Goal: Ask a question: Seek information or help from site administrators or community

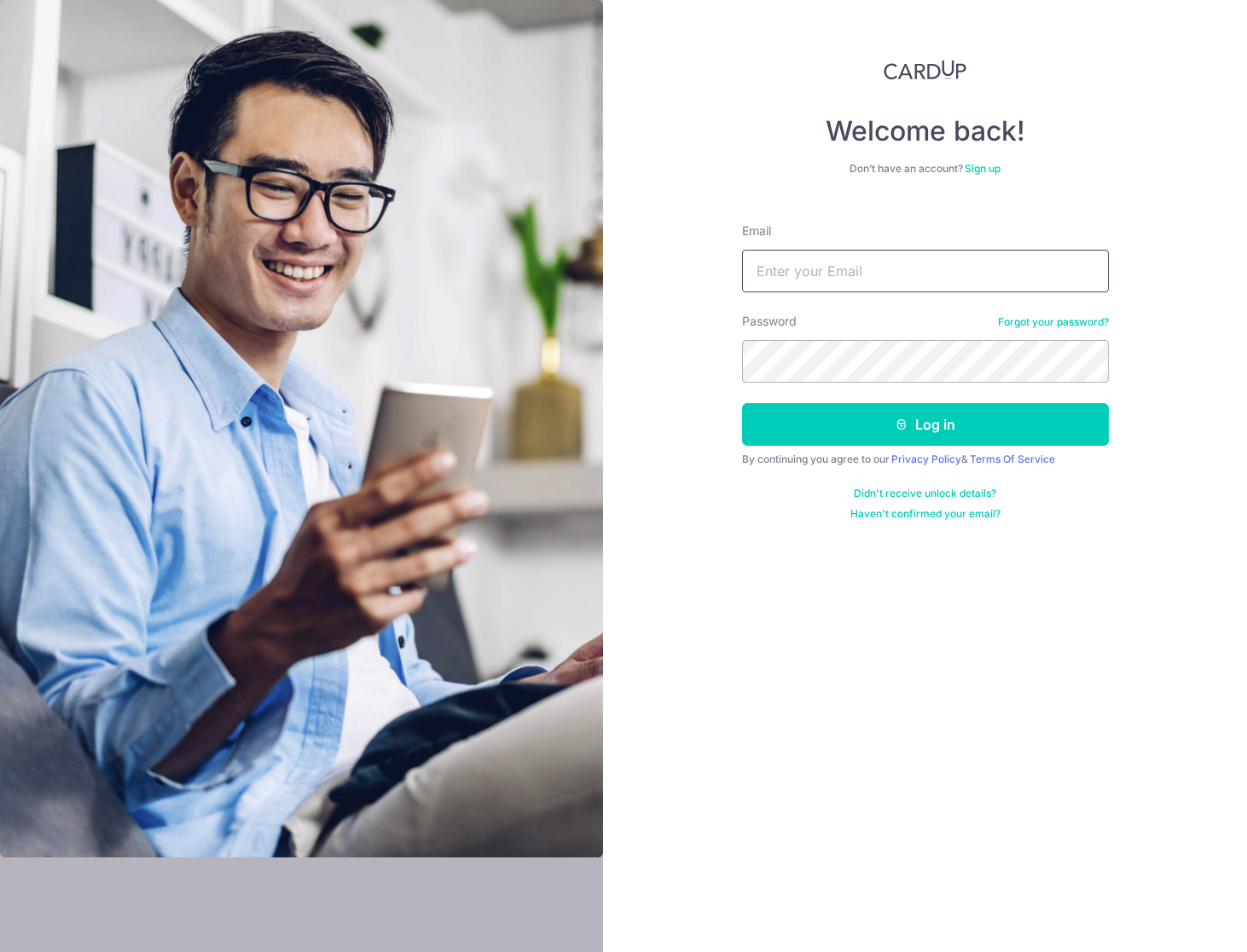
click at [868, 278] on input "Email" at bounding box center [926, 272] width 367 height 43
click at [882, 260] on input "Email" at bounding box center [926, 272] width 367 height 43
type input "eugene.ooi@VantageDesign.com.sg"
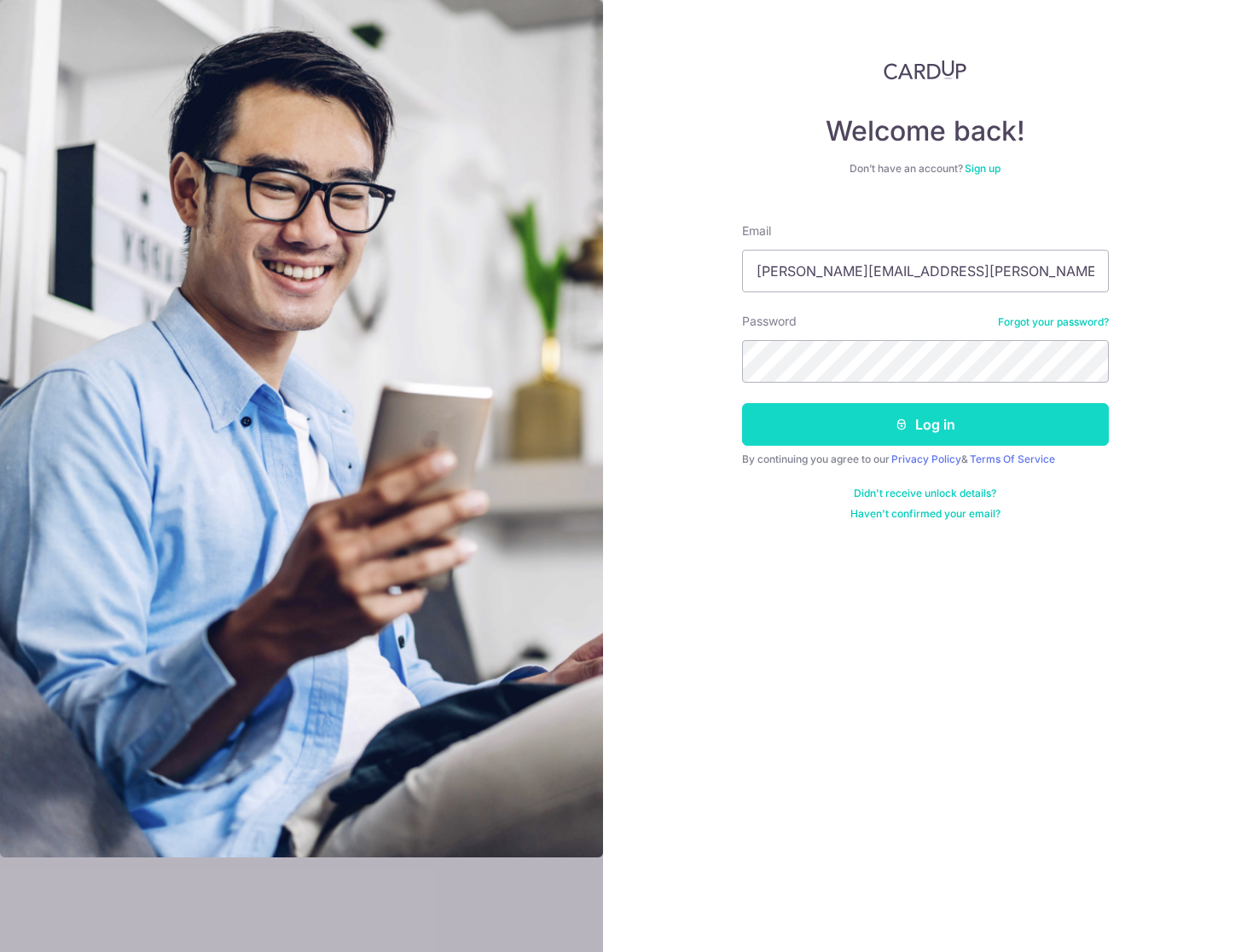
click at [926, 421] on button "Log in" at bounding box center [926, 425] width 367 height 43
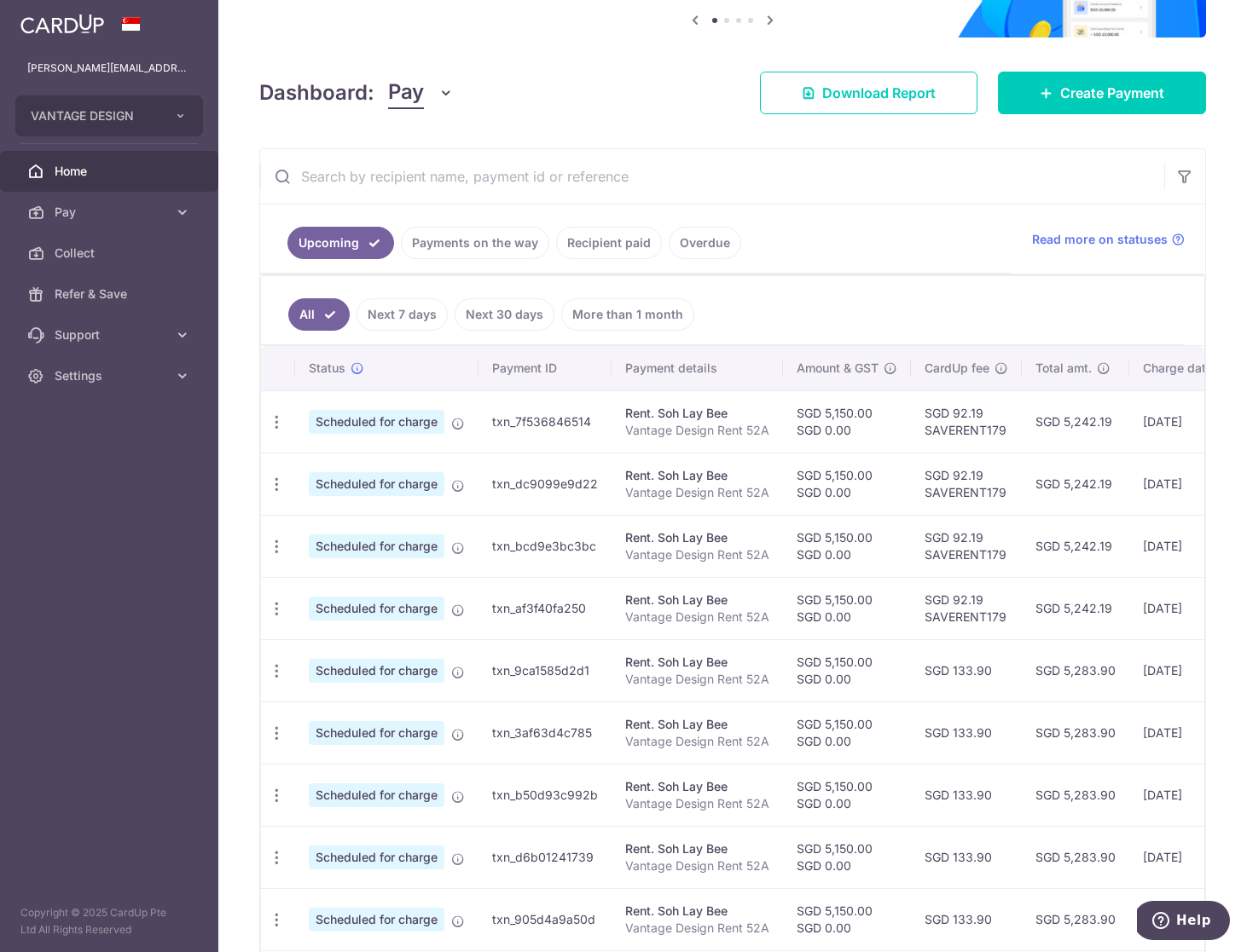
scroll to position [178, 0]
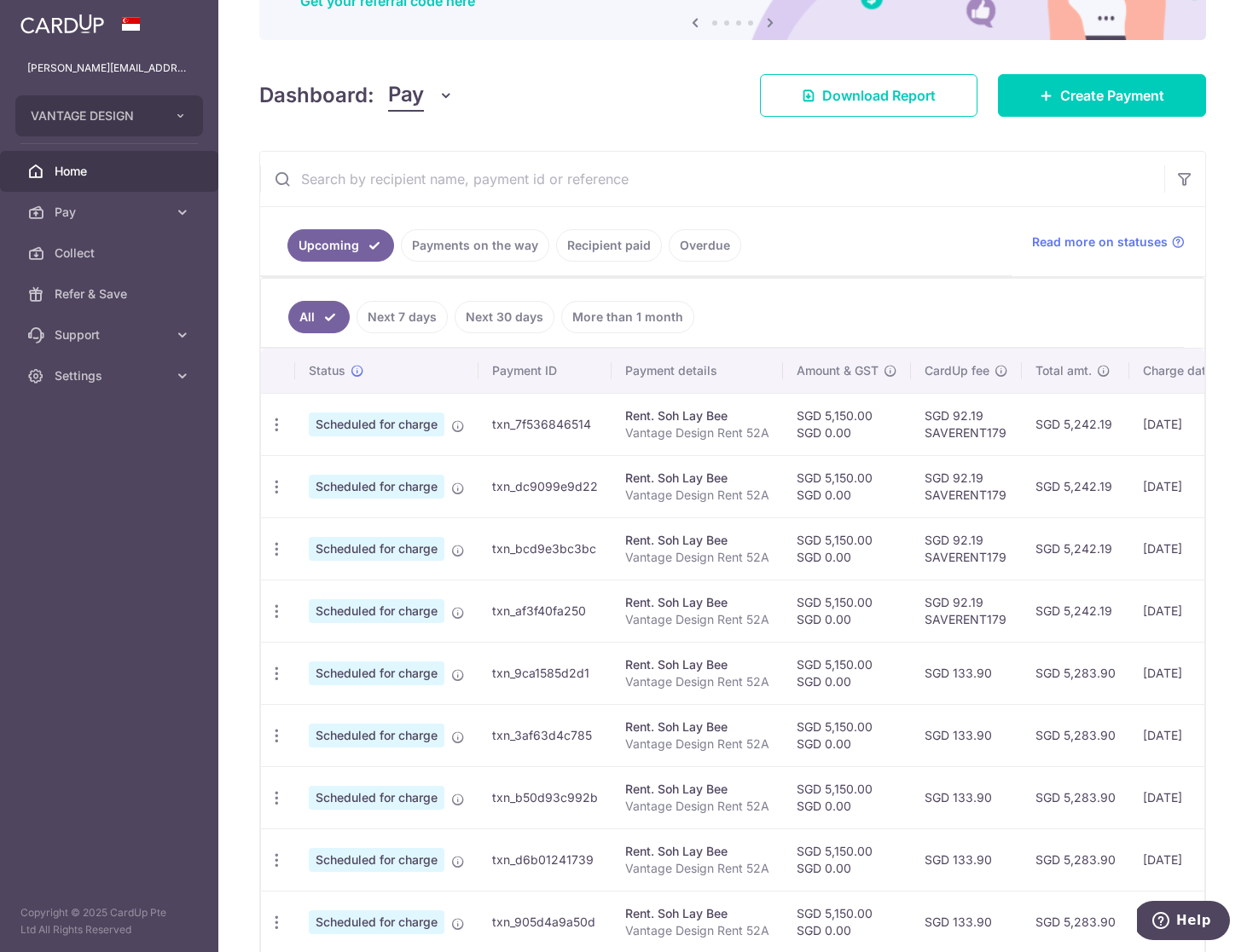
click at [611, 248] on link "Recipient paid" at bounding box center [609, 246] width 105 height 33
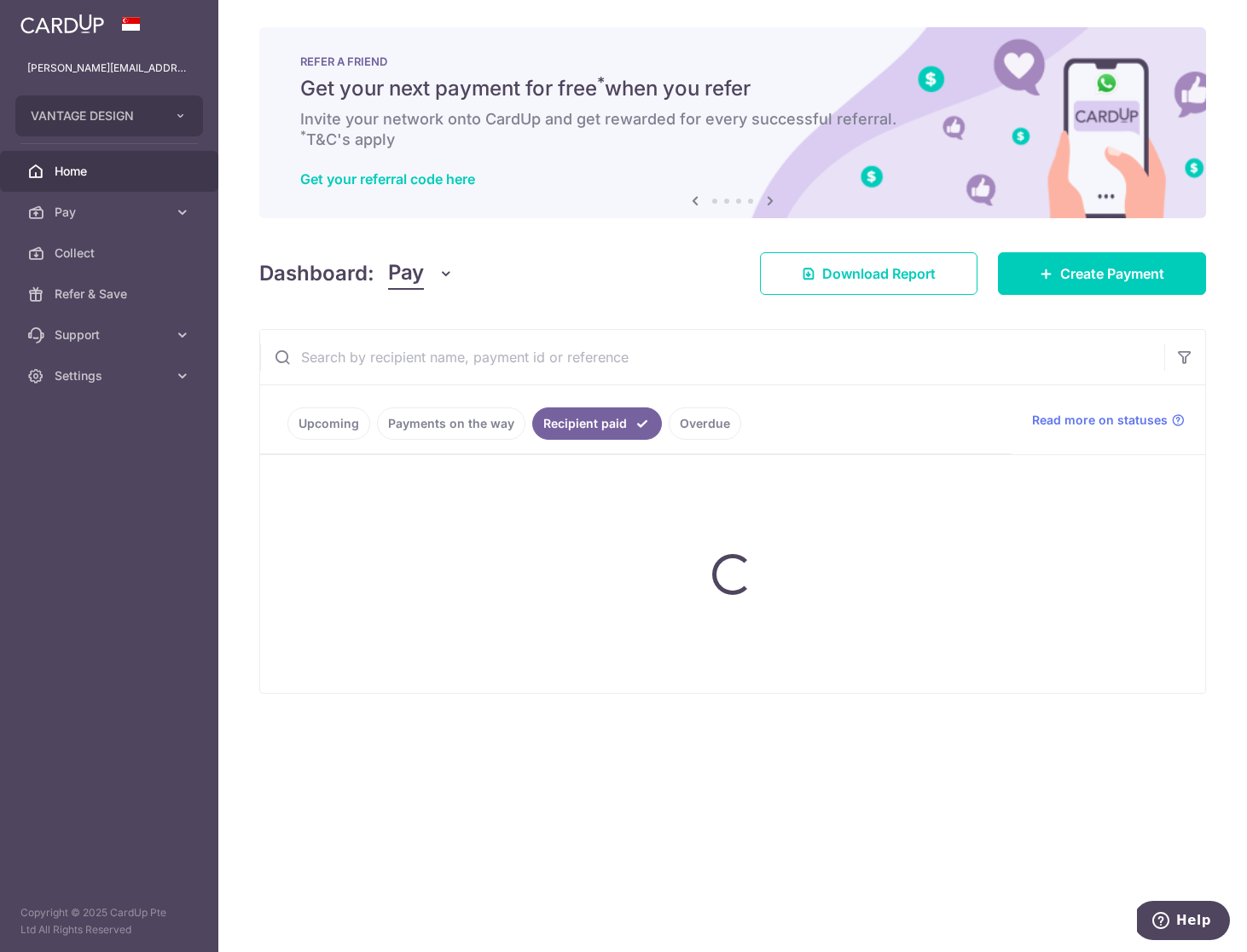
scroll to position [0, 0]
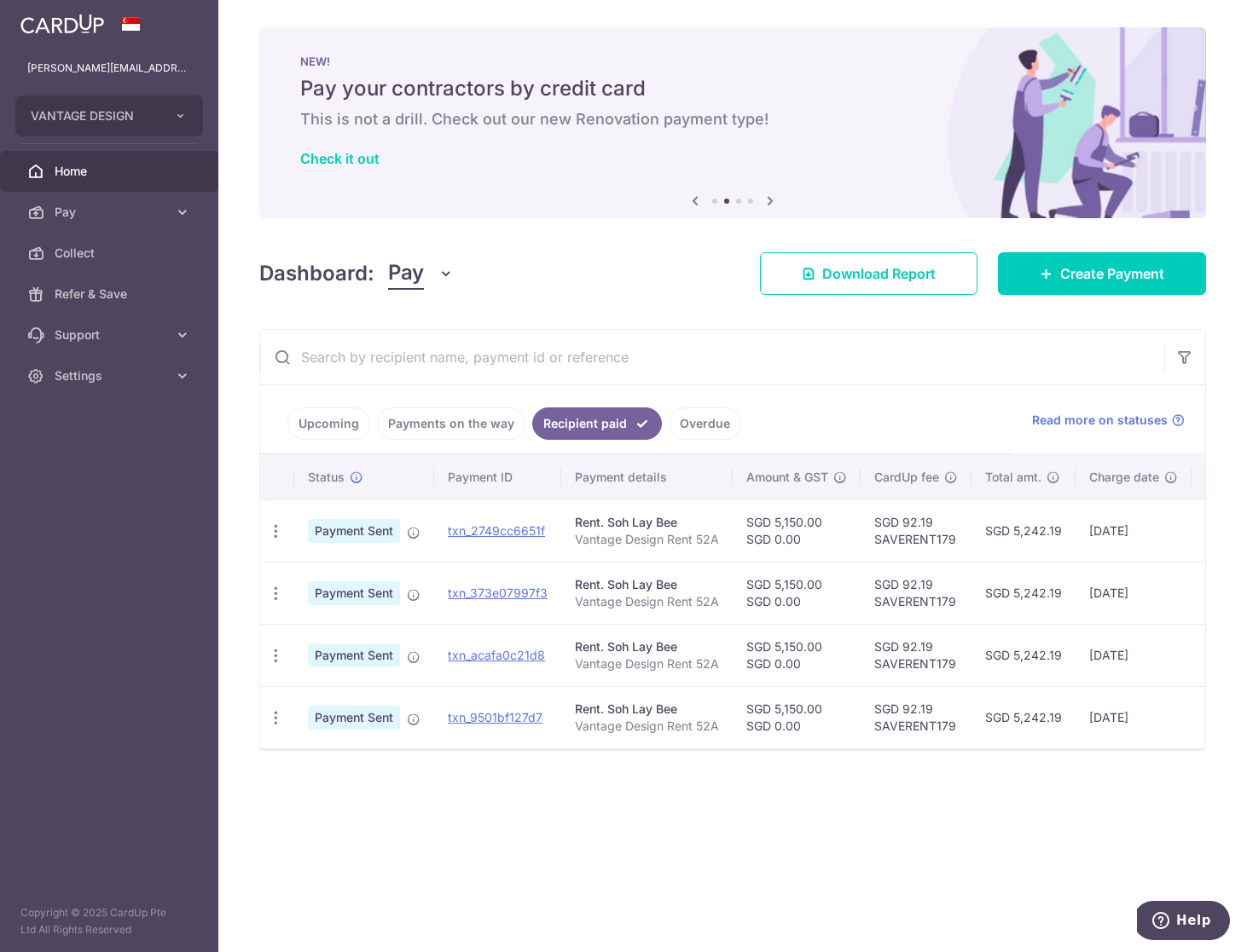
click at [441, 422] on link "Payments on the way" at bounding box center [451, 424] width 148 height 33
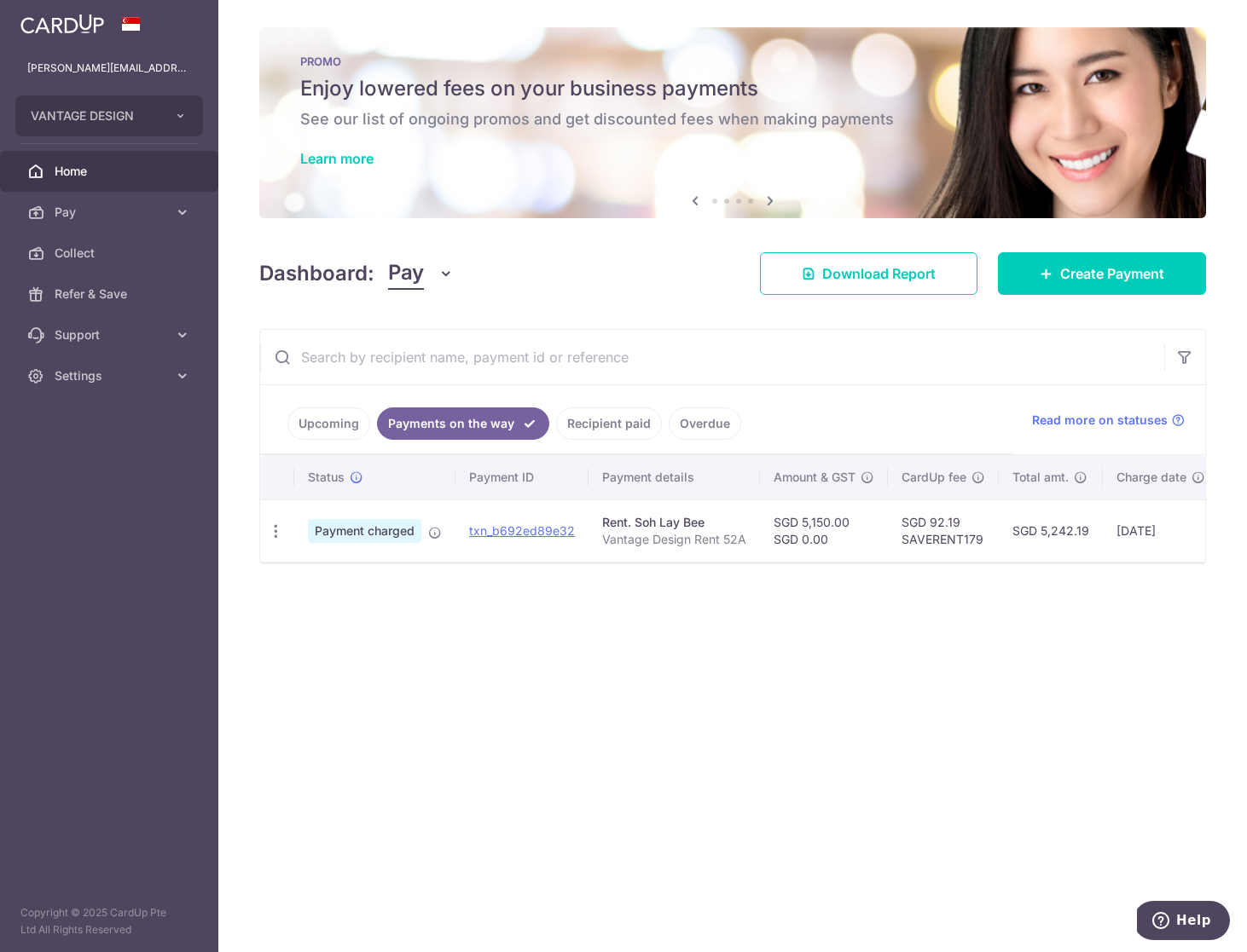
click at [609, 429] on link "Recipient paid" at bounding box center [609, 424] width 105 height 33
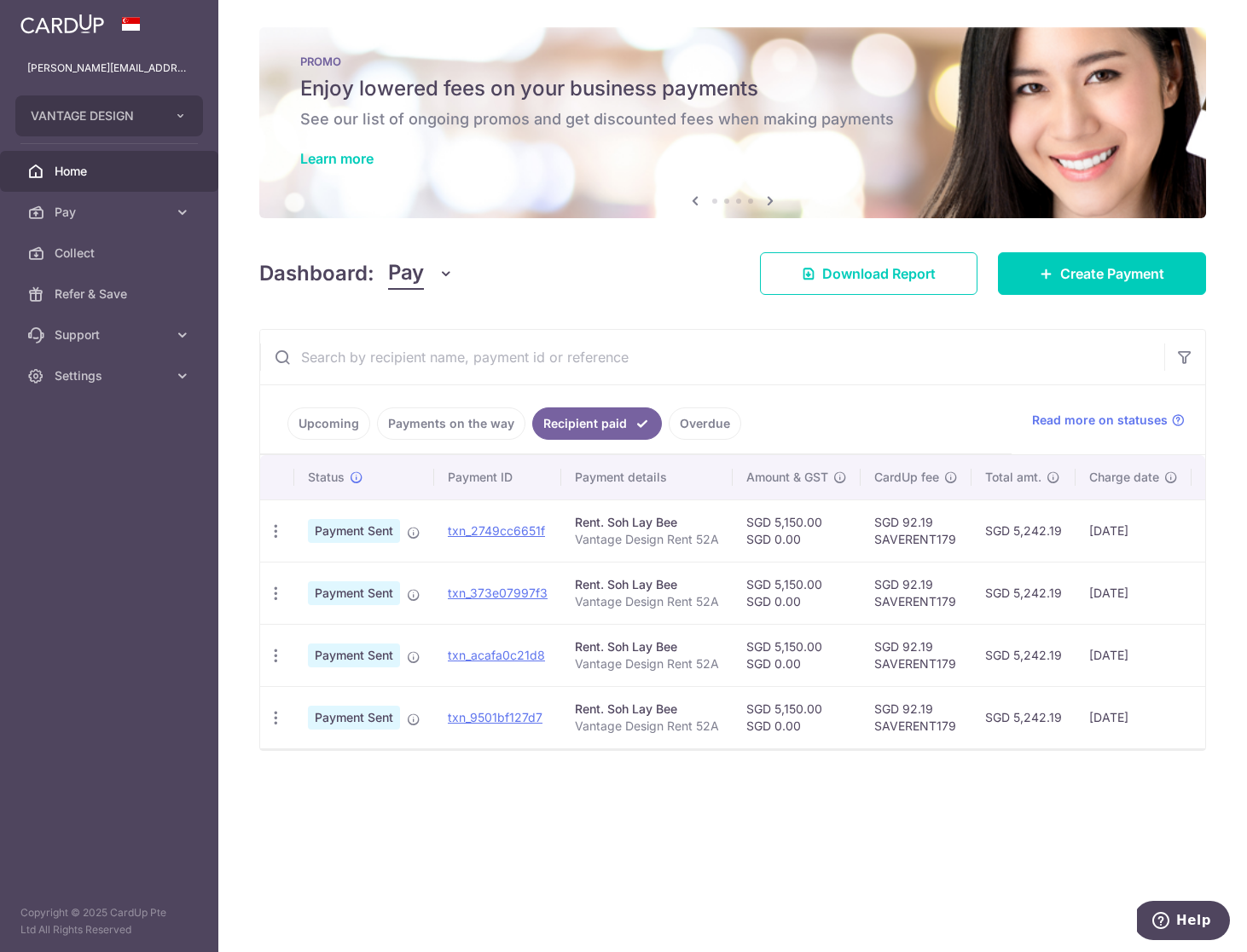
click at [453, 422] on link "Payments on the way" at bounding box center [451, 424] width 148 height 33
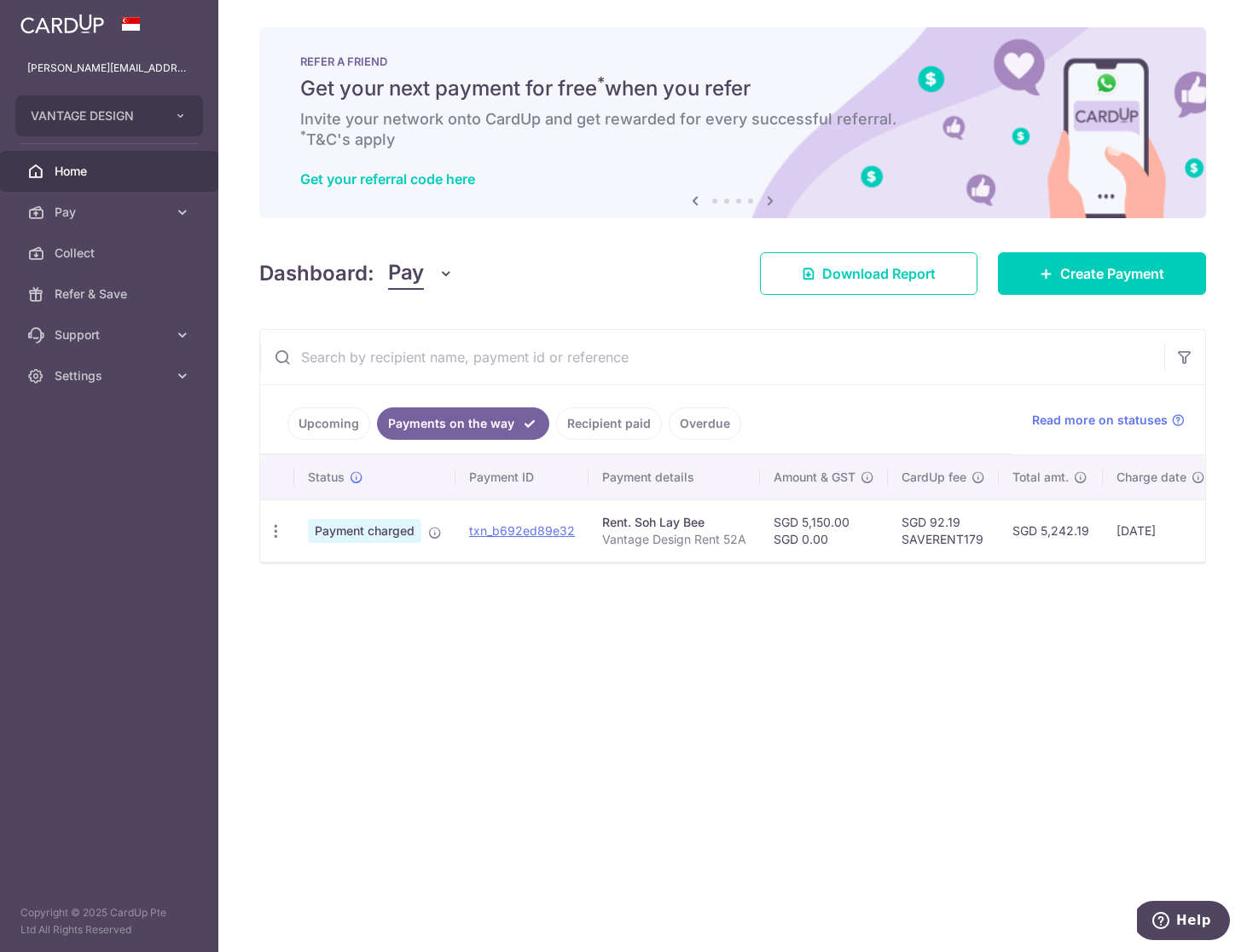
click at [333, 426] on link "Upcoming" at bounding box center [328, 424] width 83 height 33
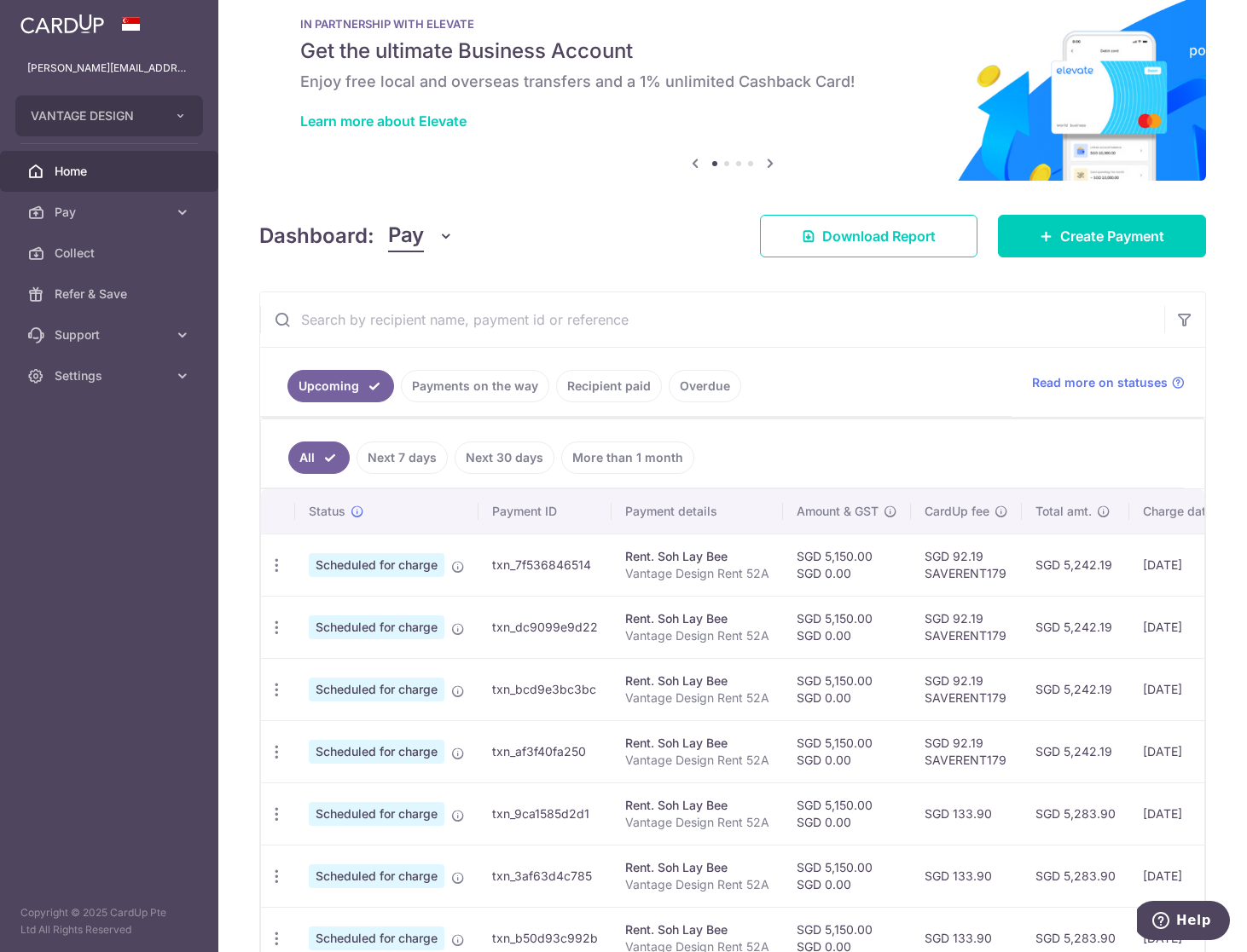
scroll to position [67, 0]
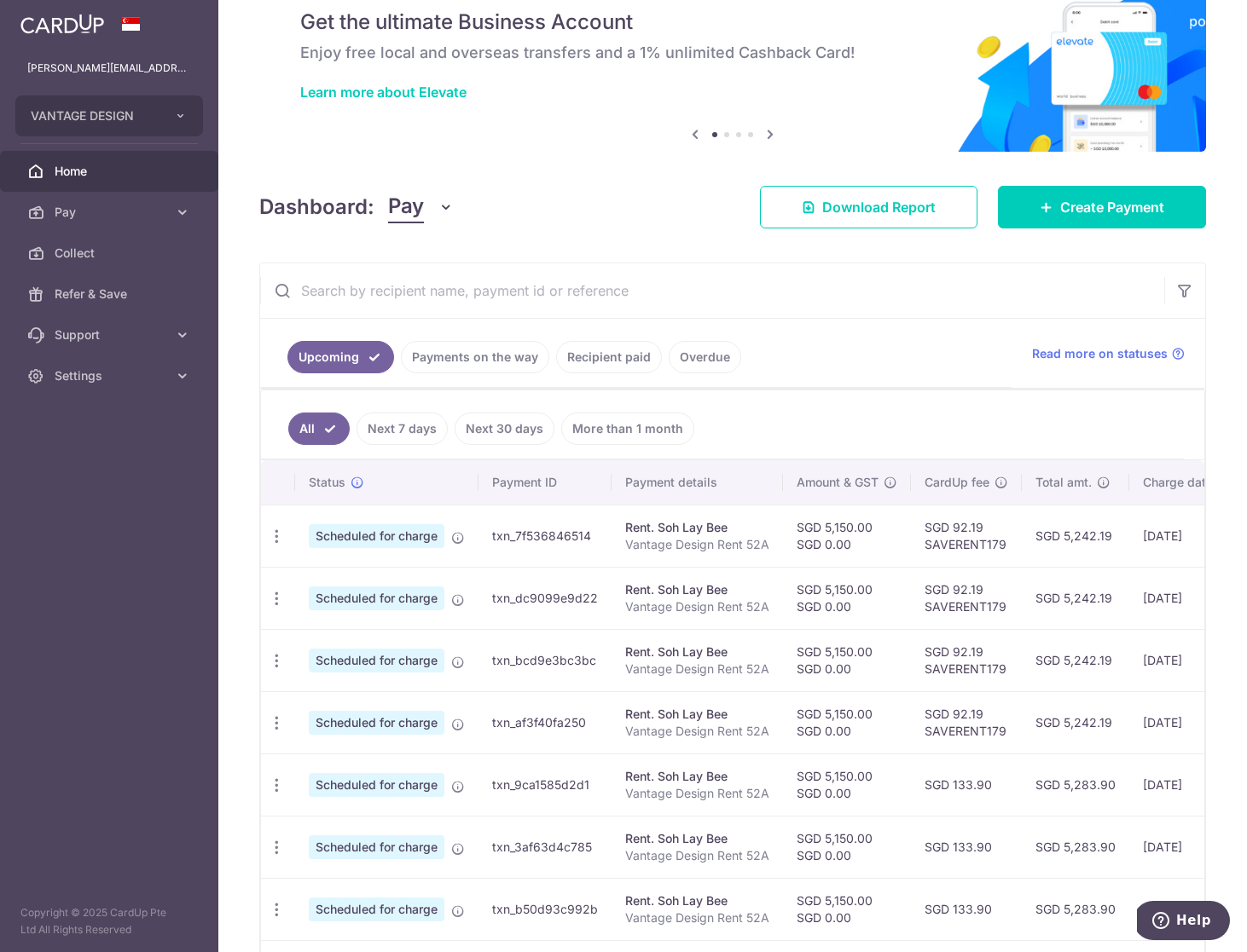
click at [416, 431] on link "Next 7 days" at bounding box center [402, 429] width 91 height 33
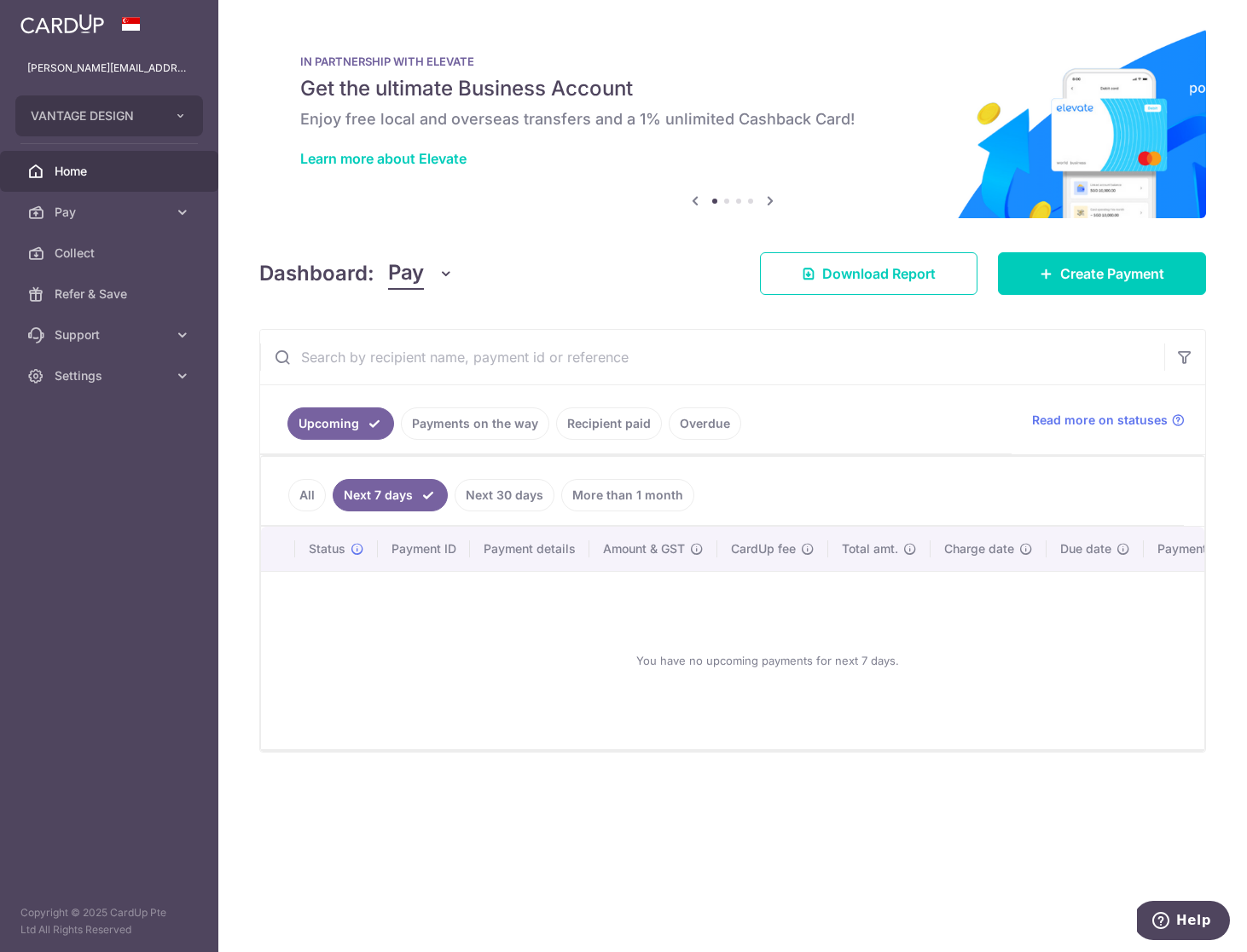
click at [471, 416] on link "Payments on the way" at bounding box center [475, 424] width 148 height 33
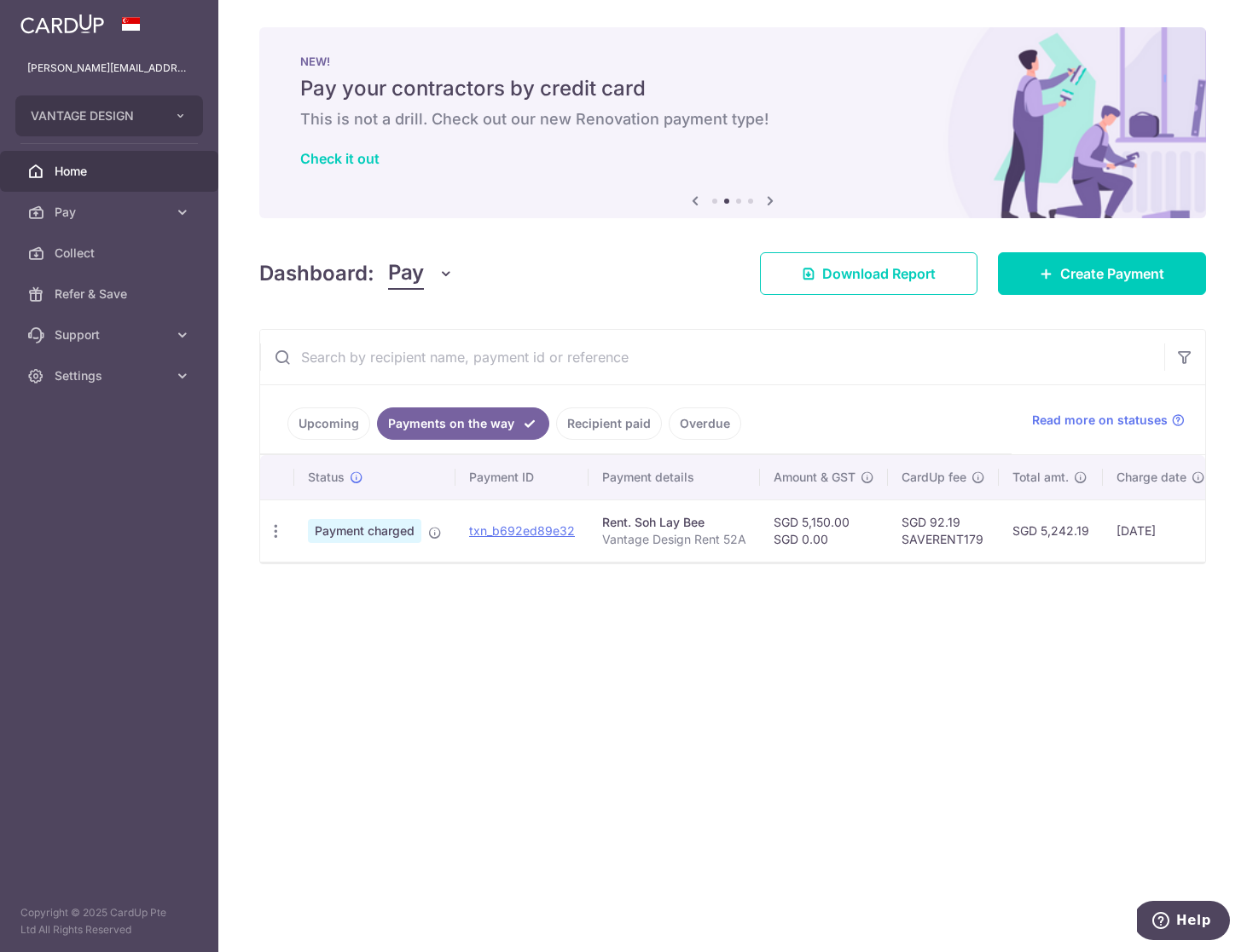
click at [333, 422] on link "Upcoming" at bounding box center [328, 424] width 83 height 33
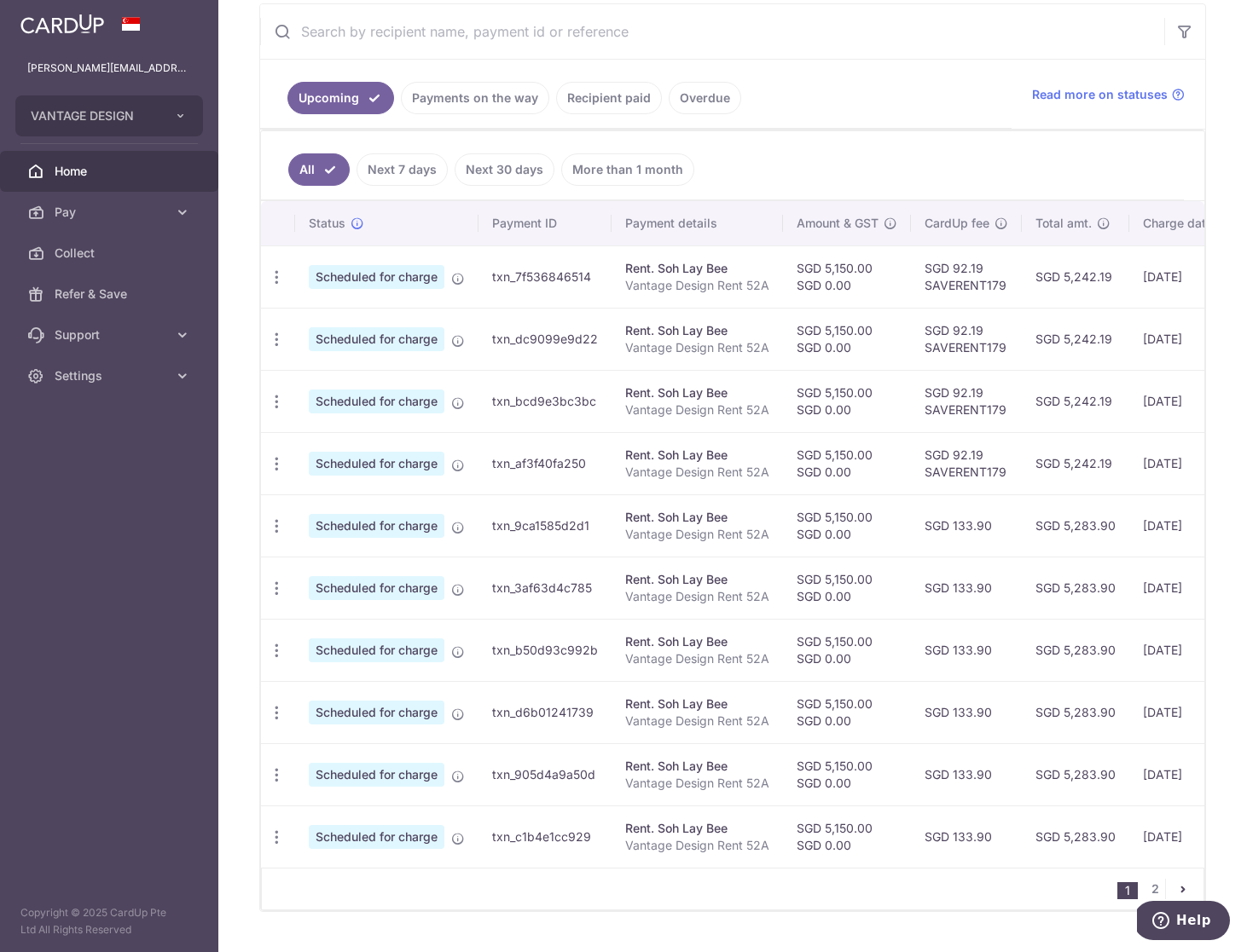
scroll to position [366, 0]
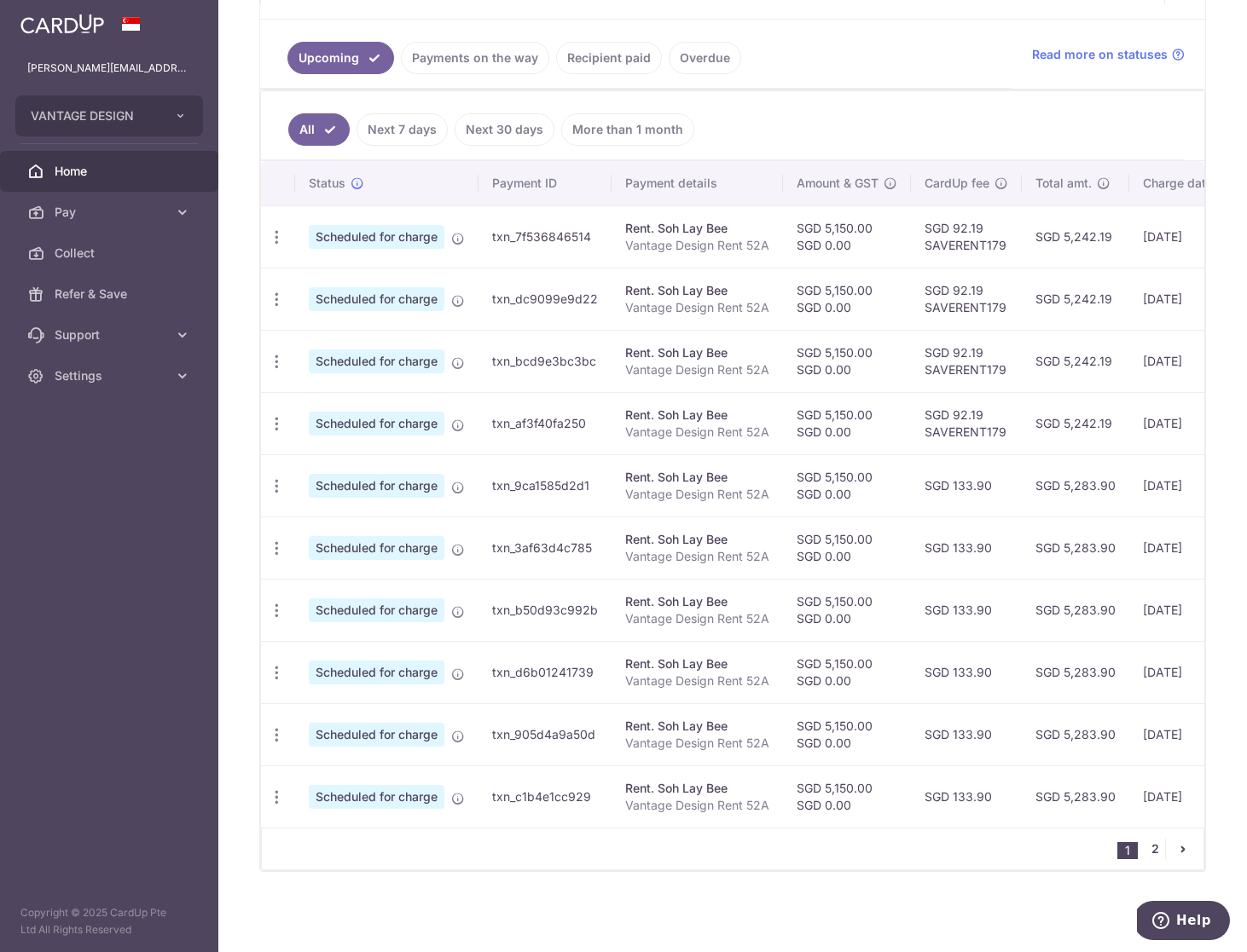
click at [1154, 848] on link "2" at bounding box center [1154, 849] width 21 height 21
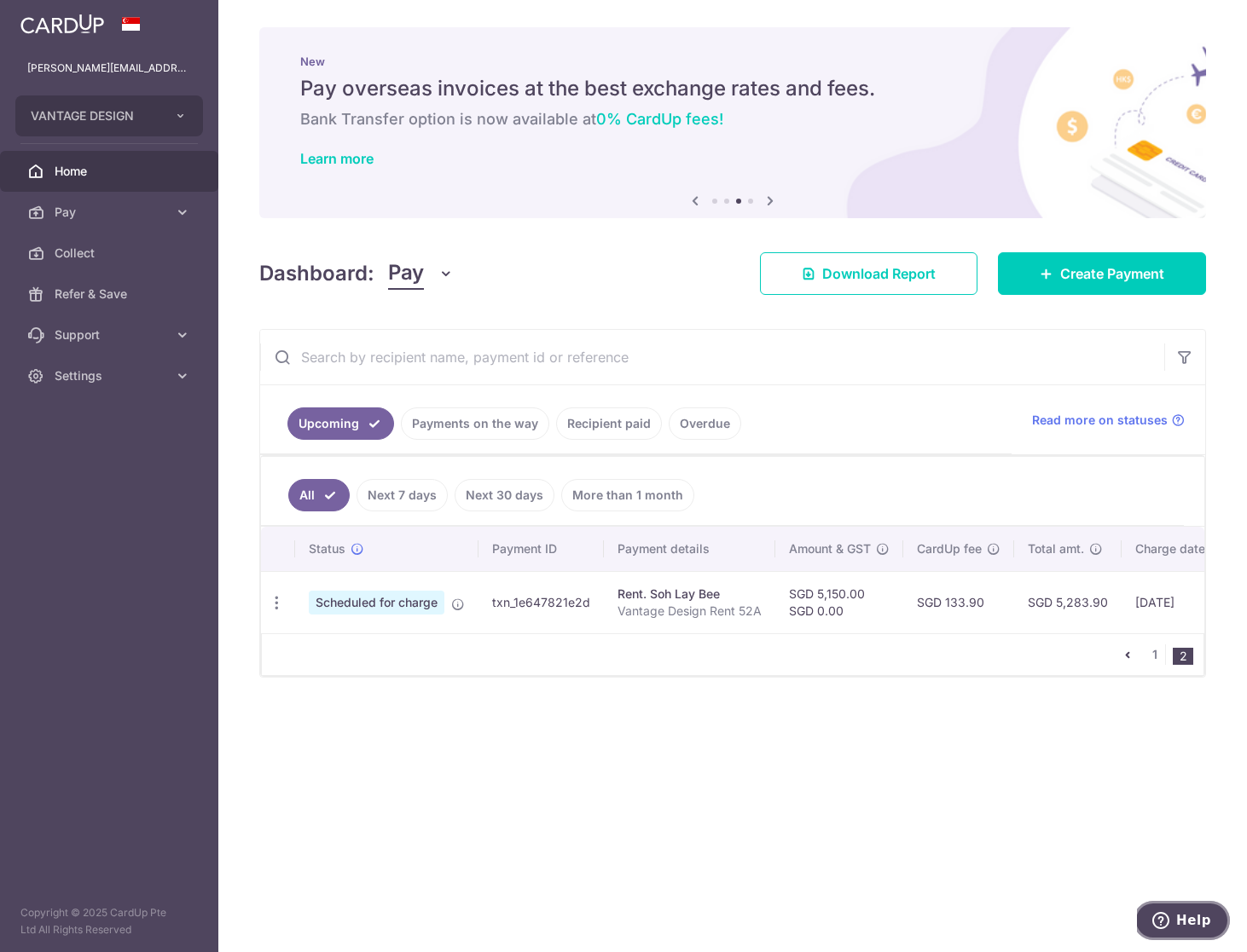
click at [1195, 927] on span "Help" at bounding box center [1193, 921] width 35 height 15
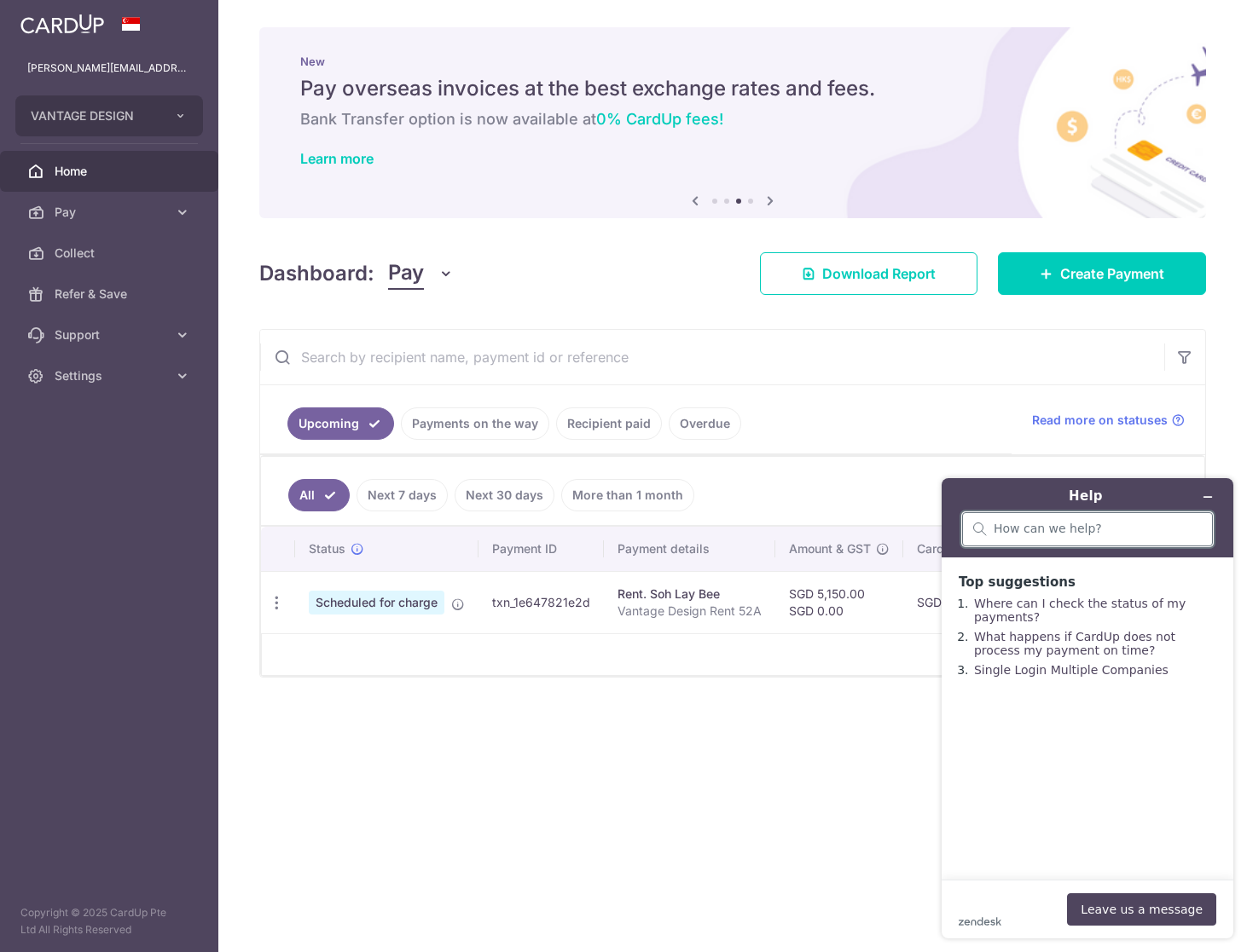
click at [1066, 535] on input "search" at bounding box center [1097, 530] width 208 height 15
type input "J"
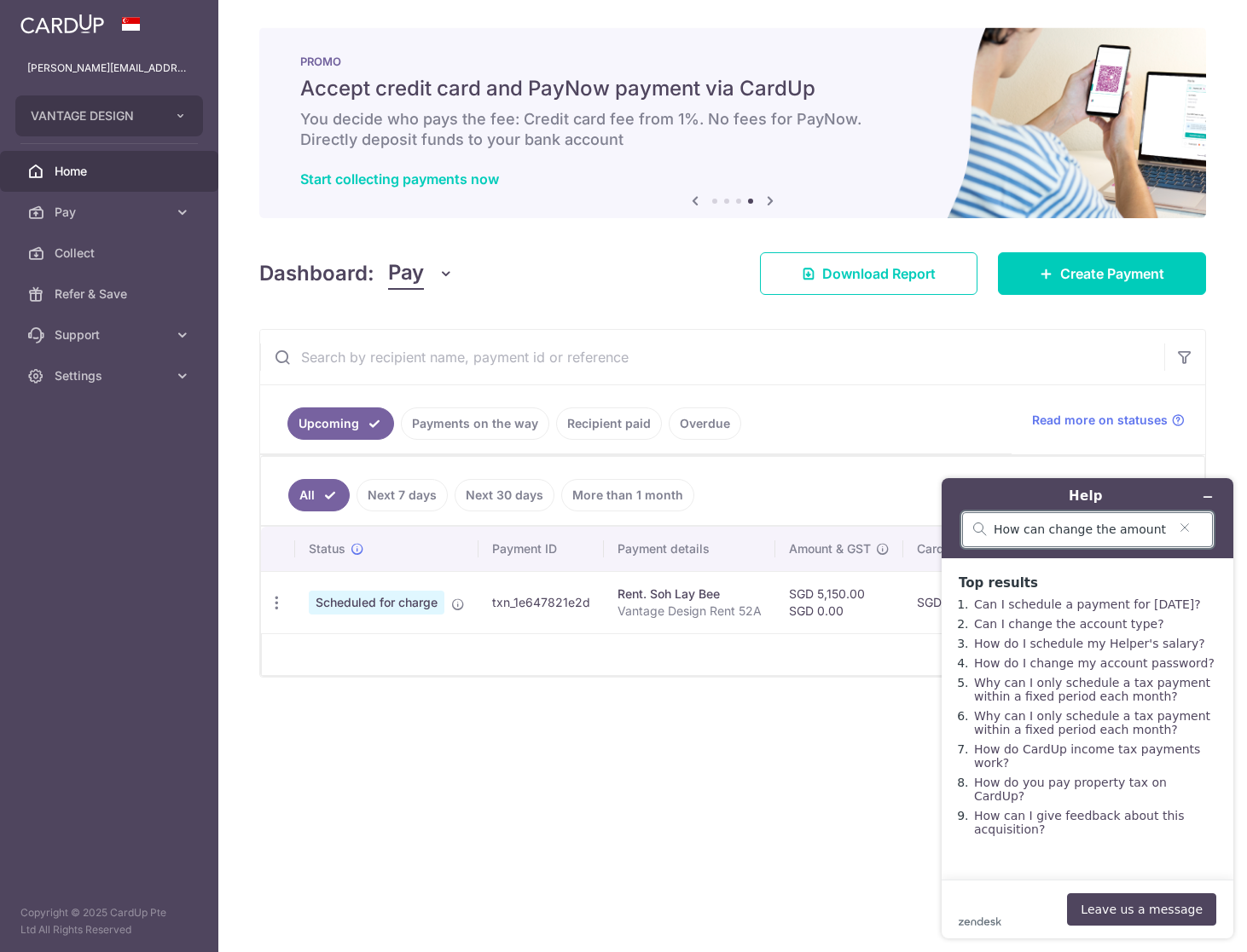
scroll to position [0, 50]
drag, startPoint x: 1154, startPoint y: 530, endPoint x: 1257, endPoint y: 517, distance: 103.8
click at [1246, 517] on html "Help How can change the amount scheduled? Top results Can I schedule a payment …" at bounding box center [1087, 708] width 319 height 488
drag, startPoint x: 1104, startPoint y: 552, endPoint x: 1115, endPoint y: 549, distance: 11.4
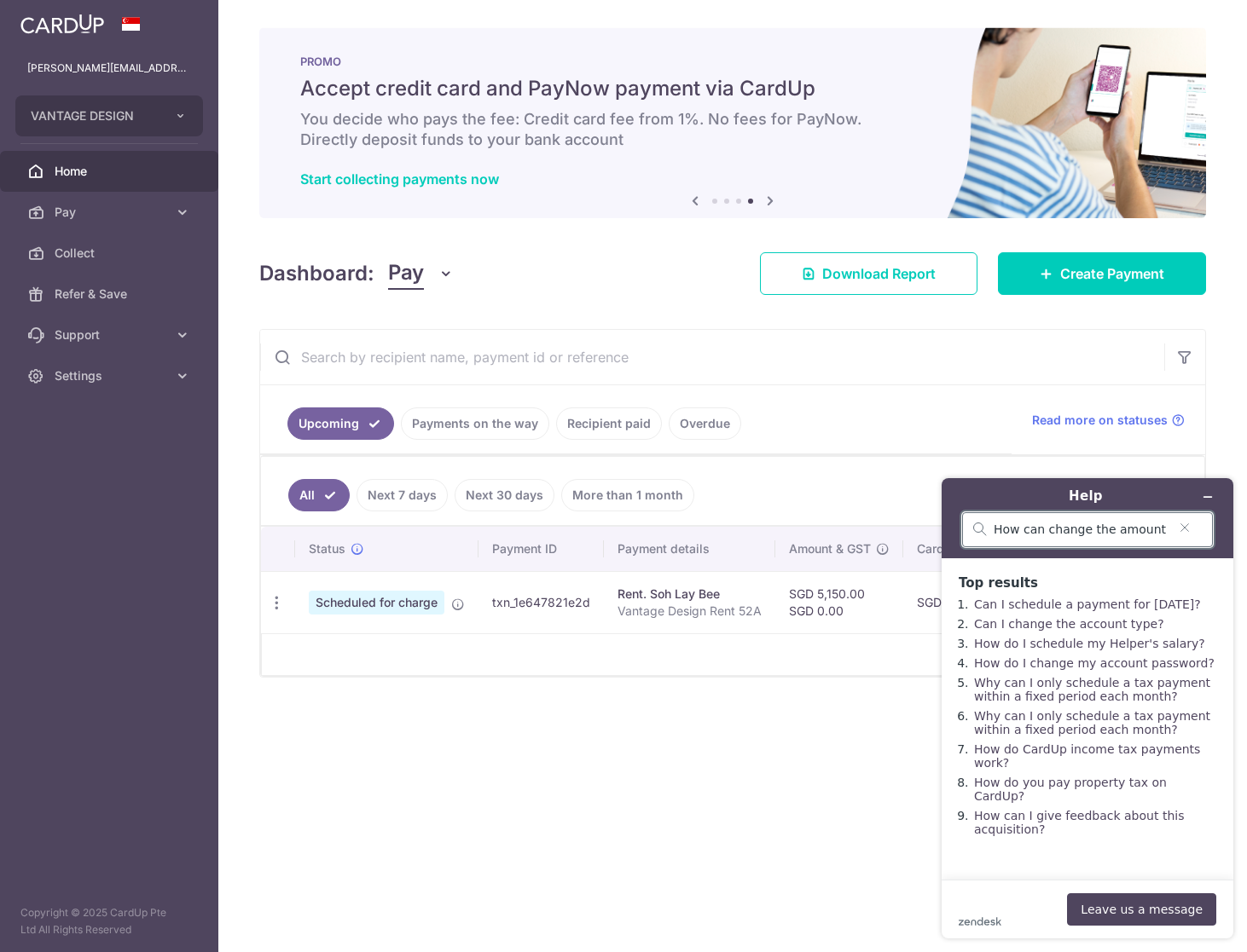
click at [1108, 551] on header "Help How can change the amount scheduled?" at bounding box center [1087, 518] width 291 height 81
drag, startPoint x: 1152, startPoint y: 530, endPoint x: 1236, endPoint y: 529, distance: 84.0
click at [1236, 529] on div "Help How can change the amount scheduled? Top results Can I schedule a payment …" at bounding box center [1087, 708] width 319 height 488
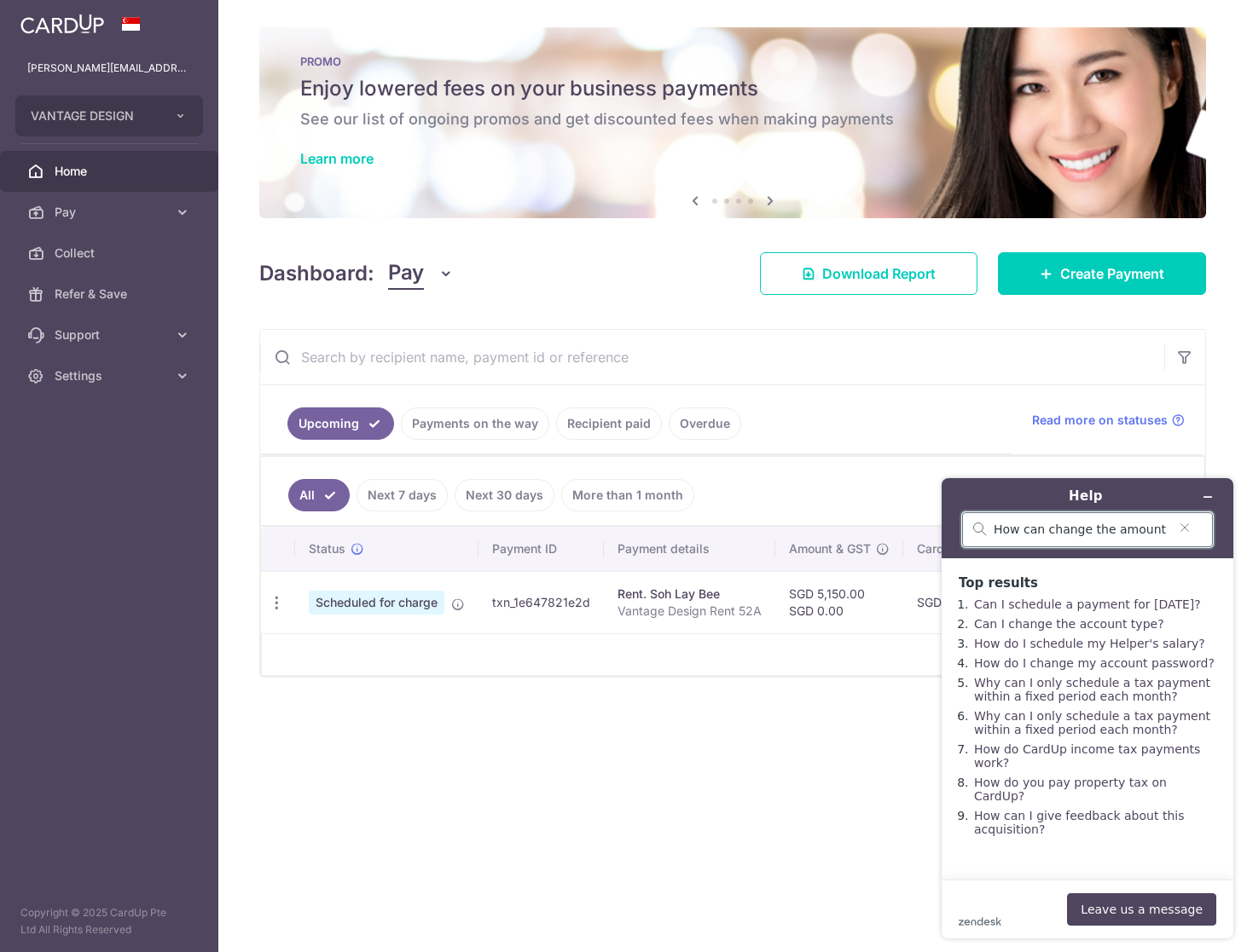
type input "How can change the amount ?"
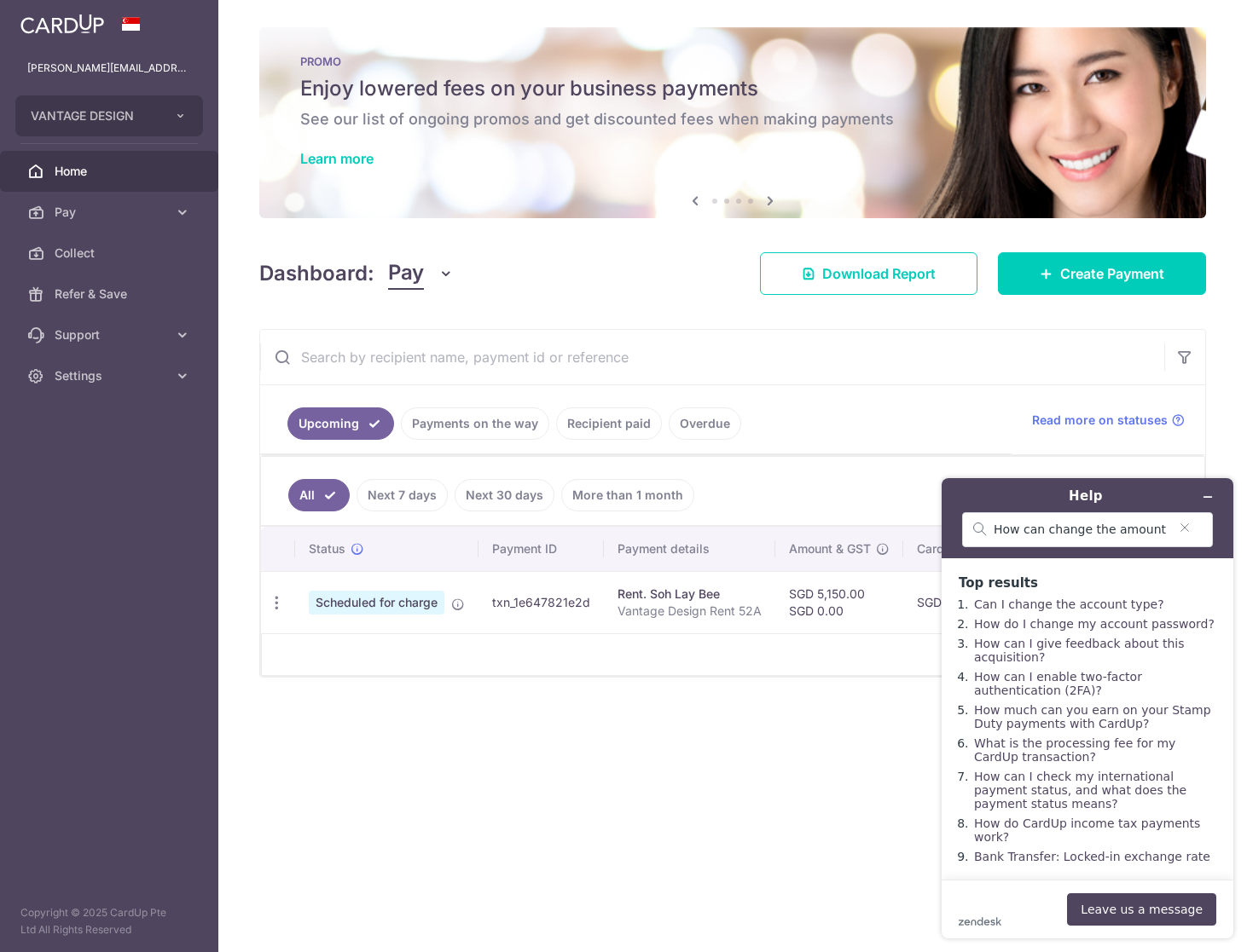
click at [854, 362] on input "text" at bounding box center [711, 357] width 904 height 55
click at [798, 751] on div "× Pause Schedule Pause all future payments in this series Pause just this one p…" at bounding box center [733, 476] width 1028 height 952
drag, startPoint x: 817, startPoint y: 733, endPoint x: 783, endPoint y: 560, distance: 176.3
click at [817, 733] on div "× Pause Schedule Pause all future payments in this series Pause just this one p…" at bounding box center [733, 476] width 1028 height 952
click at [863, 123] on h6 "See our list of ongoing promos and get discounted fees when making payments" at bounding box center [732, 119] width 865 height 21
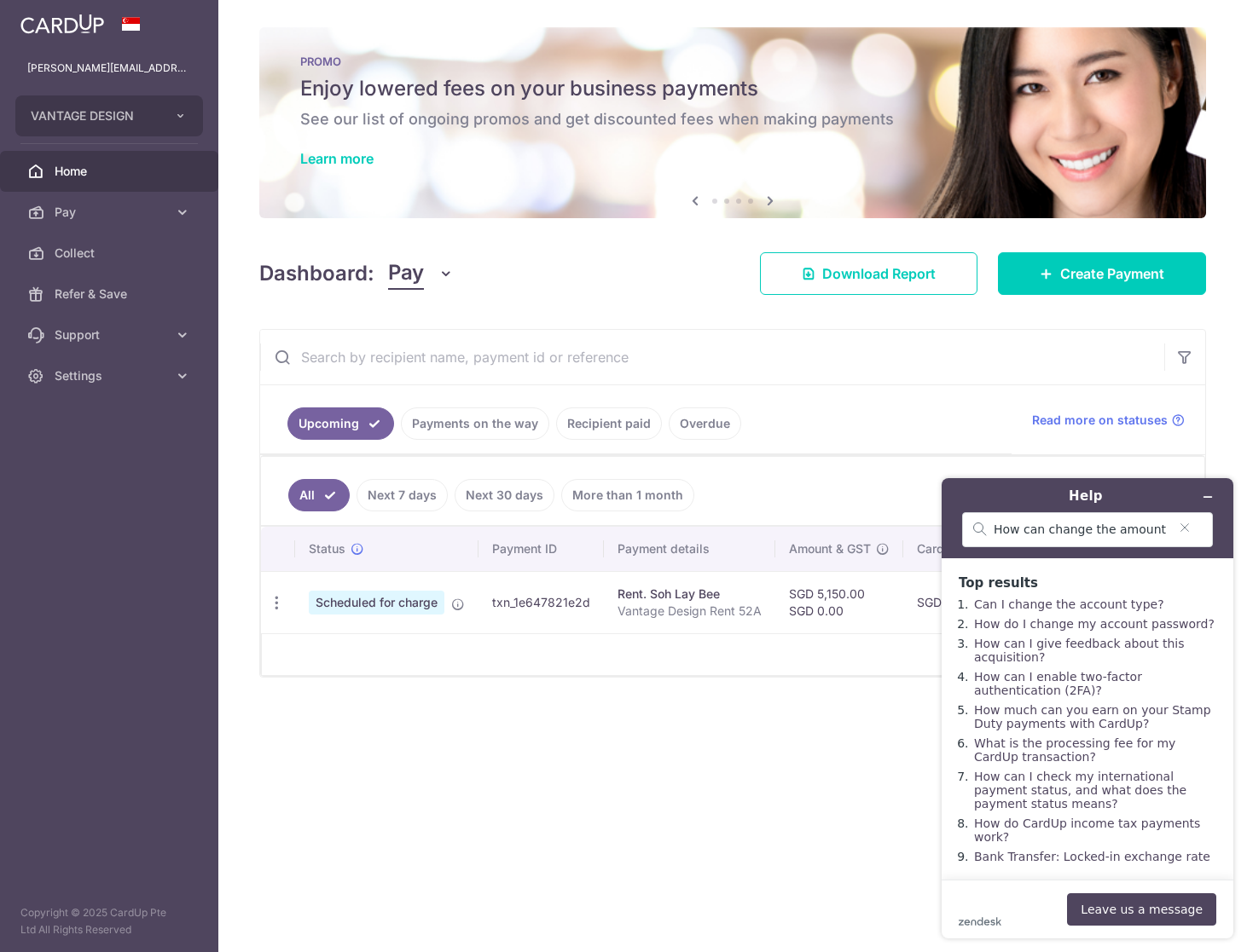
drag, startPoint x: 405, startPoint y: 717, endPoint x: 419, endPoint y: 715, distance: 14.1
click at [405, 717] on div "× Pause Schedule Pause all future payments in this series Pause just this one p…" at bounding box center [733, 476] width 1028 height 952
click at [1097, 907] on button "Leave us a message" at bounding box center [1142, 910] width 149 height 33
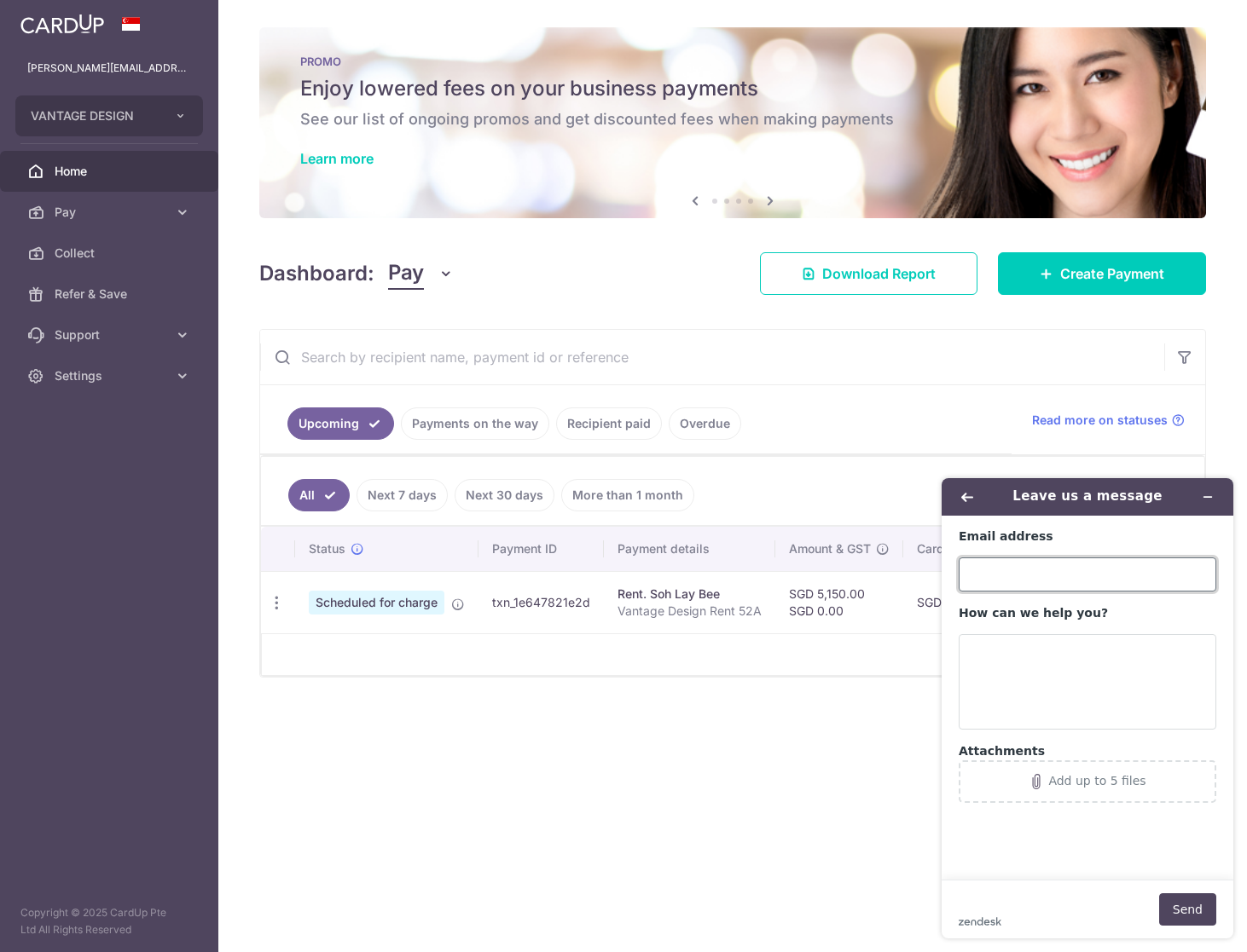
click at [1047, 570] on input "Email address" at bounding box center [1087, 575] width 257 height 34
type input "eugene.ooi@Vantagedesign.com.sg"
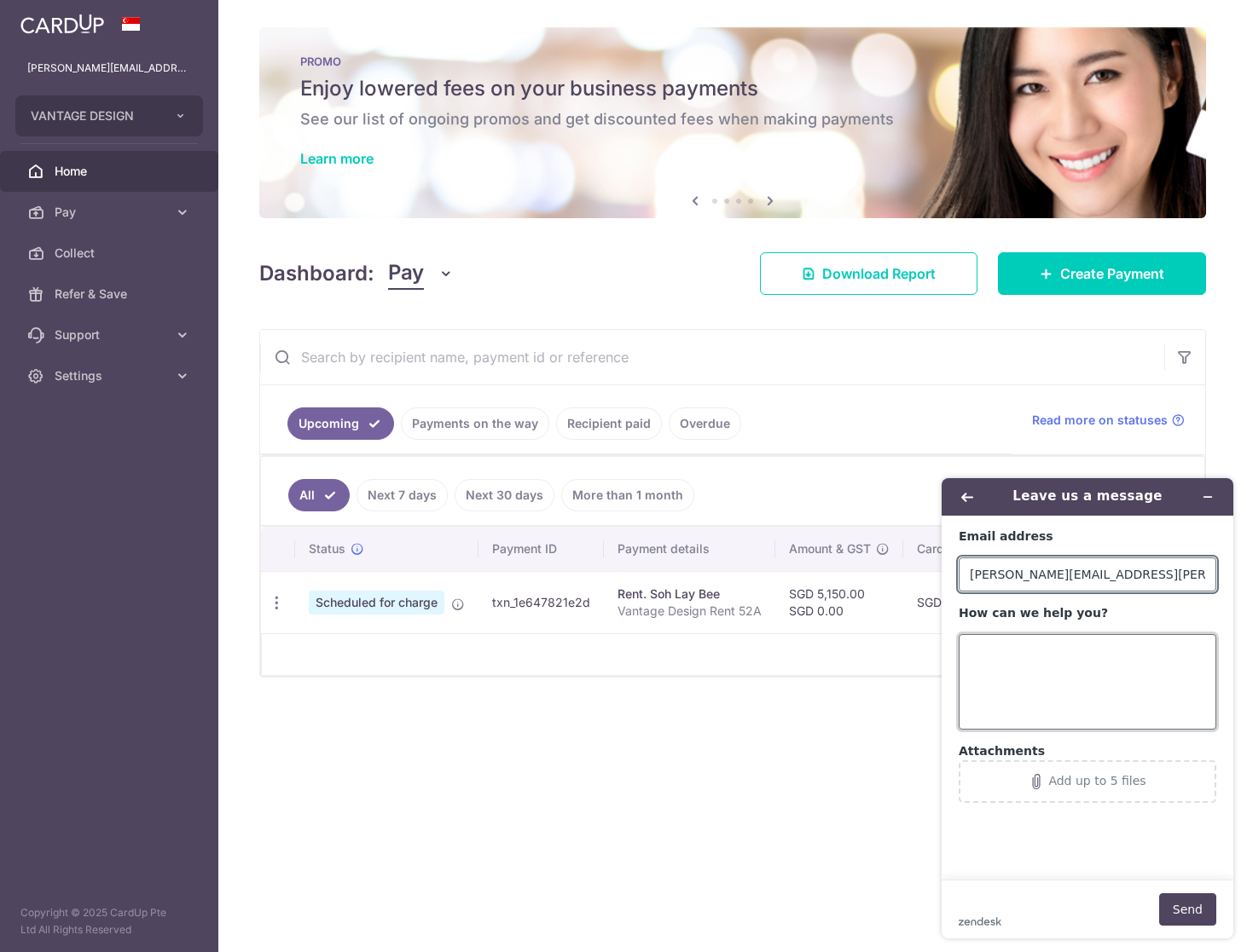
click at [1076, 647] on textarea "How can we help you?" at bounding box center [1087, 681] width 257 height 95
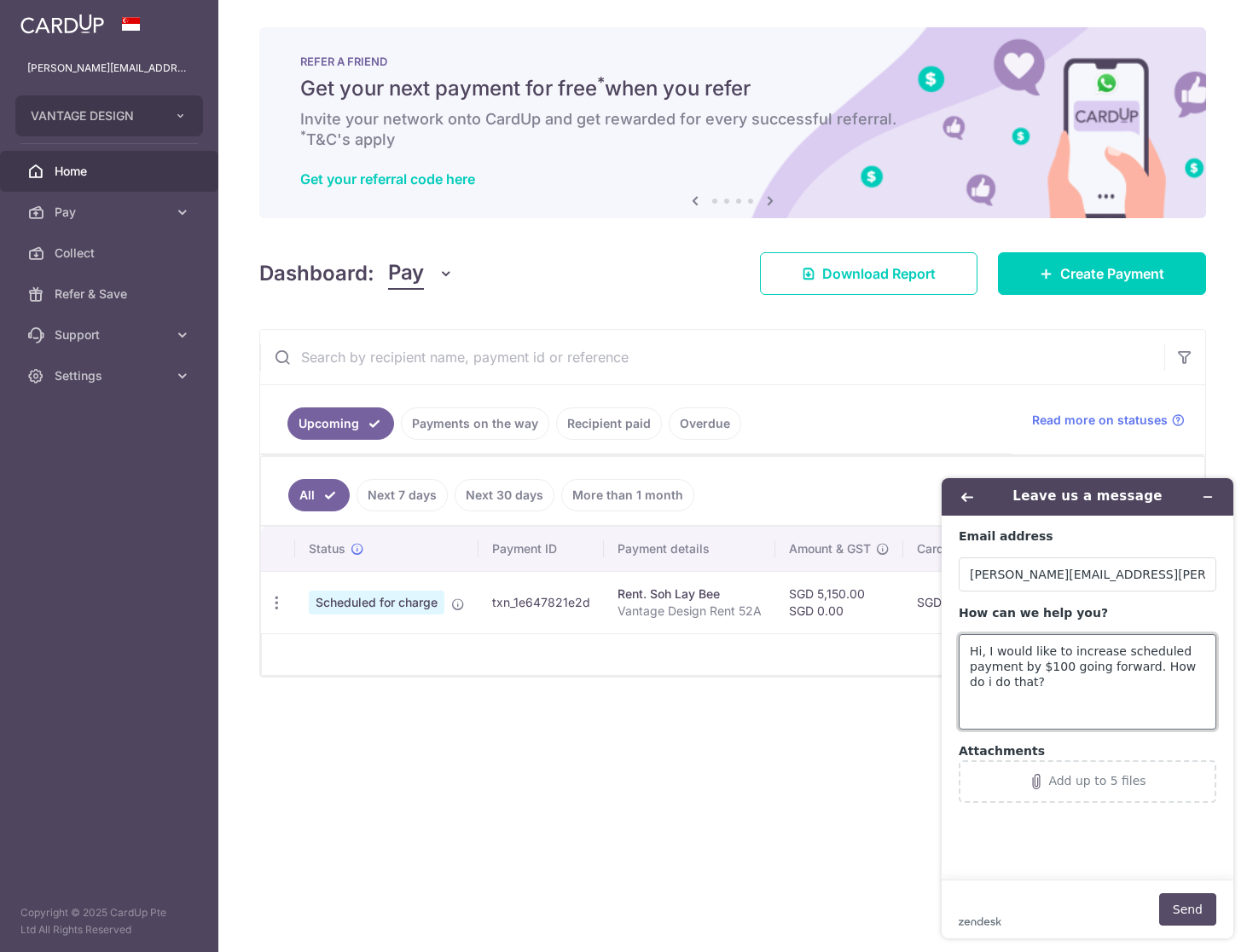
type textarea "Hi, I would like to increase scheduled payment by $100 going forward. How do i …"
click at [1189, 907] on button "Send" at bounding box center [1187, 910] width 57 height 33
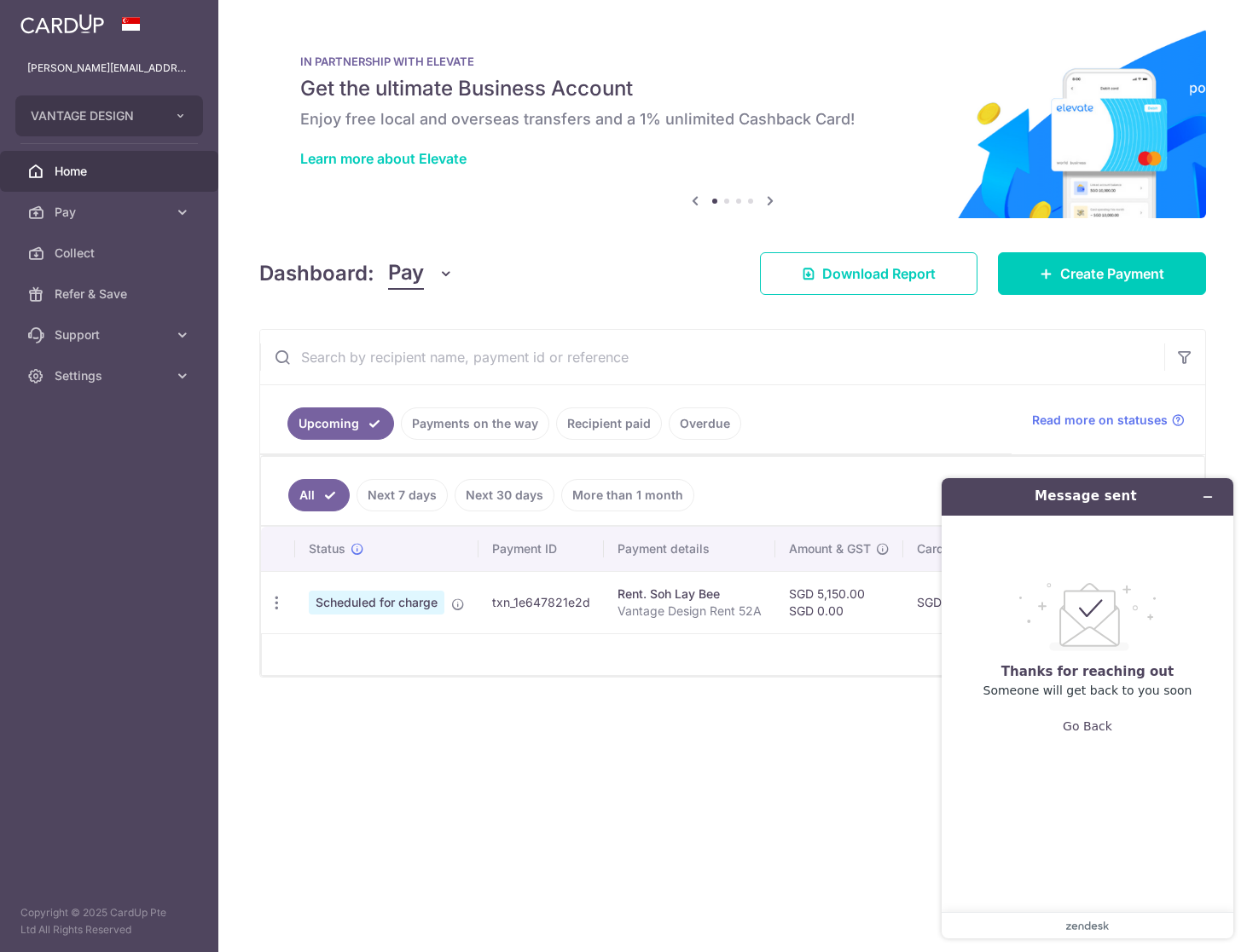
click at [798, 756] on div "× Pause Schedule Pause all future payments in this series Pause just this one p…" at bounding box center [733, 476] width 1028 height 952
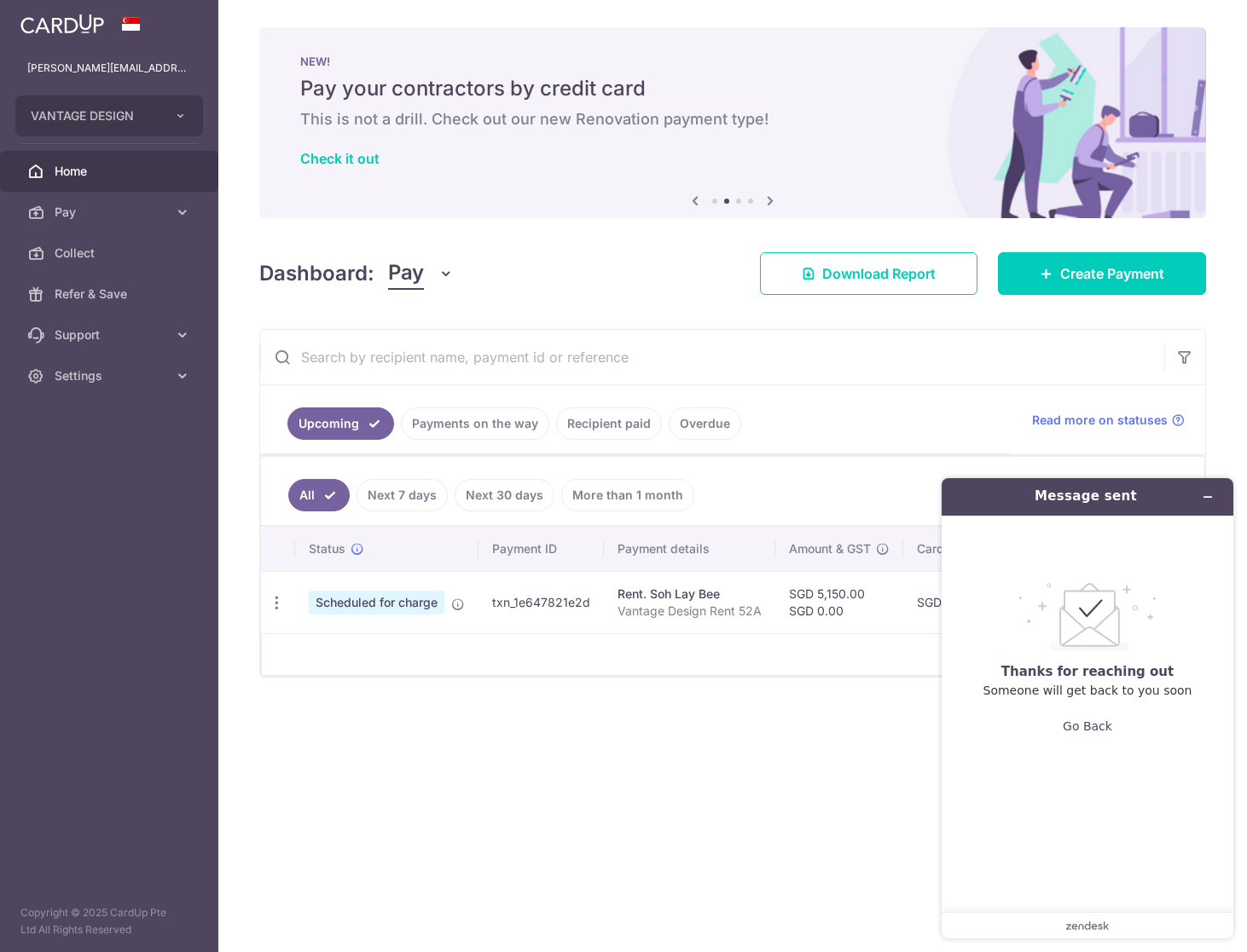
click at [86, 168] on span "Home" at bounding box center [111, 171] width 112 height 17
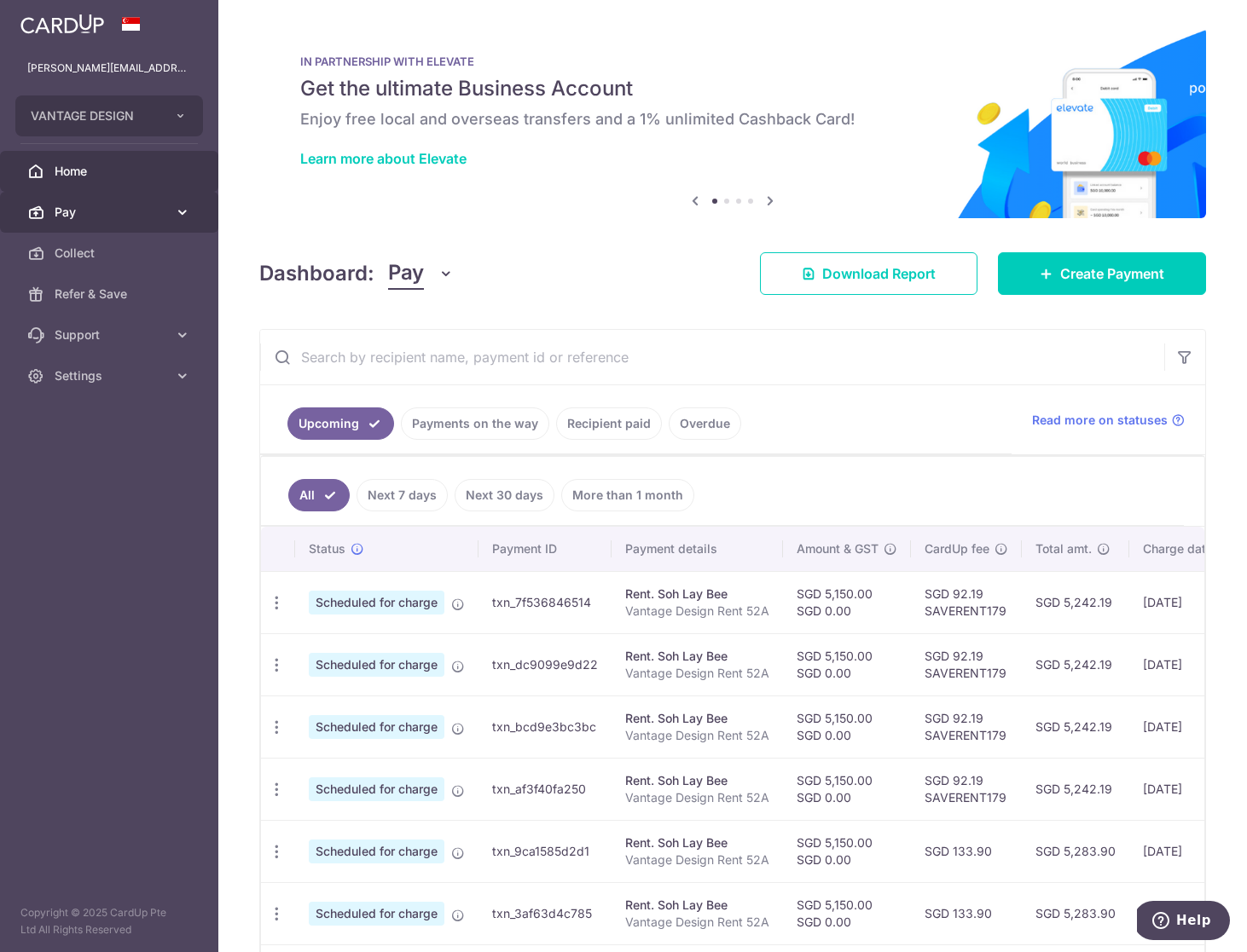
click at [97, 218] on span "Pay" at bounding box center [111, 213] width 112 height 17
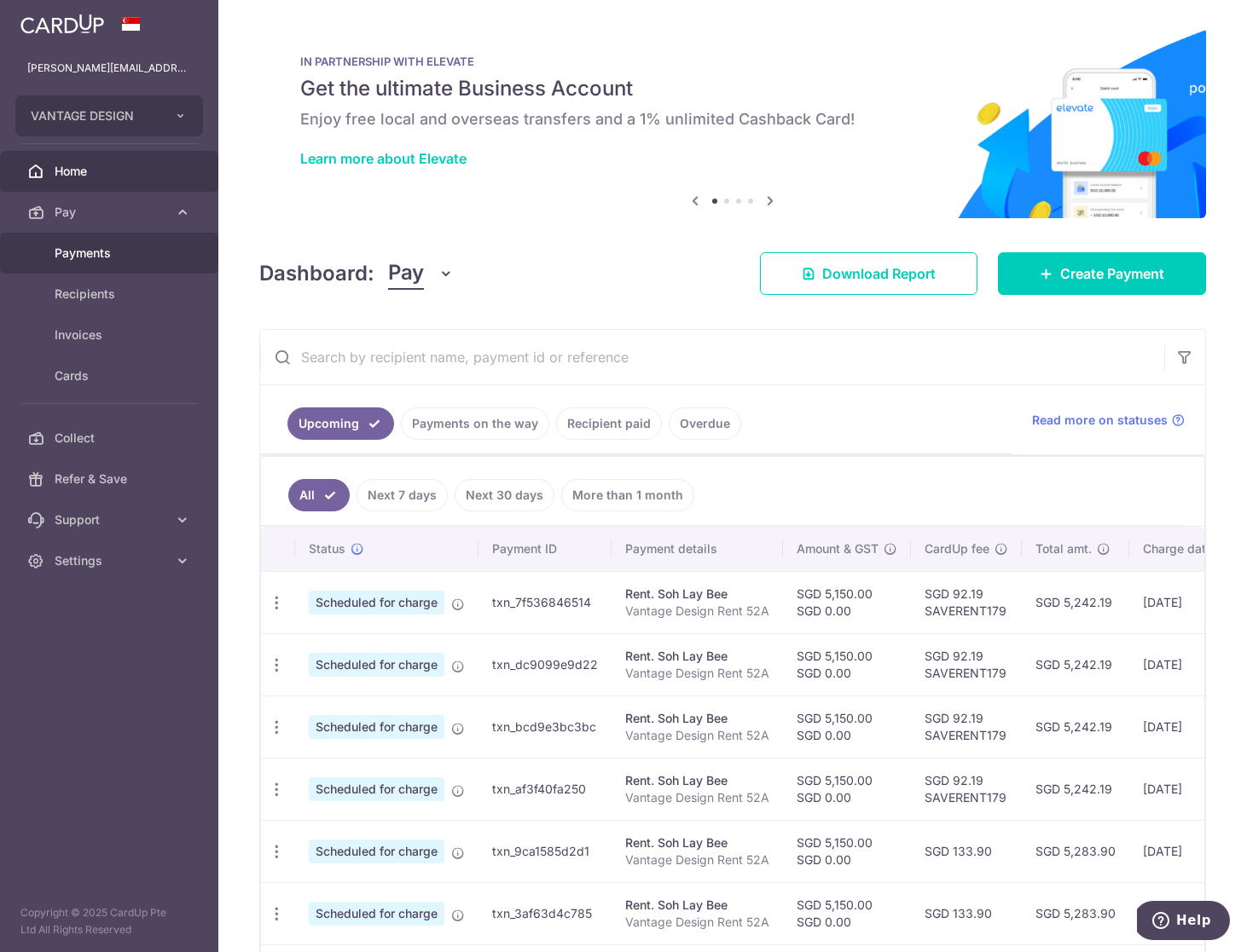
click at [91, 253] on span "Payments" at bounding box center [111, 254] width 112 height 17
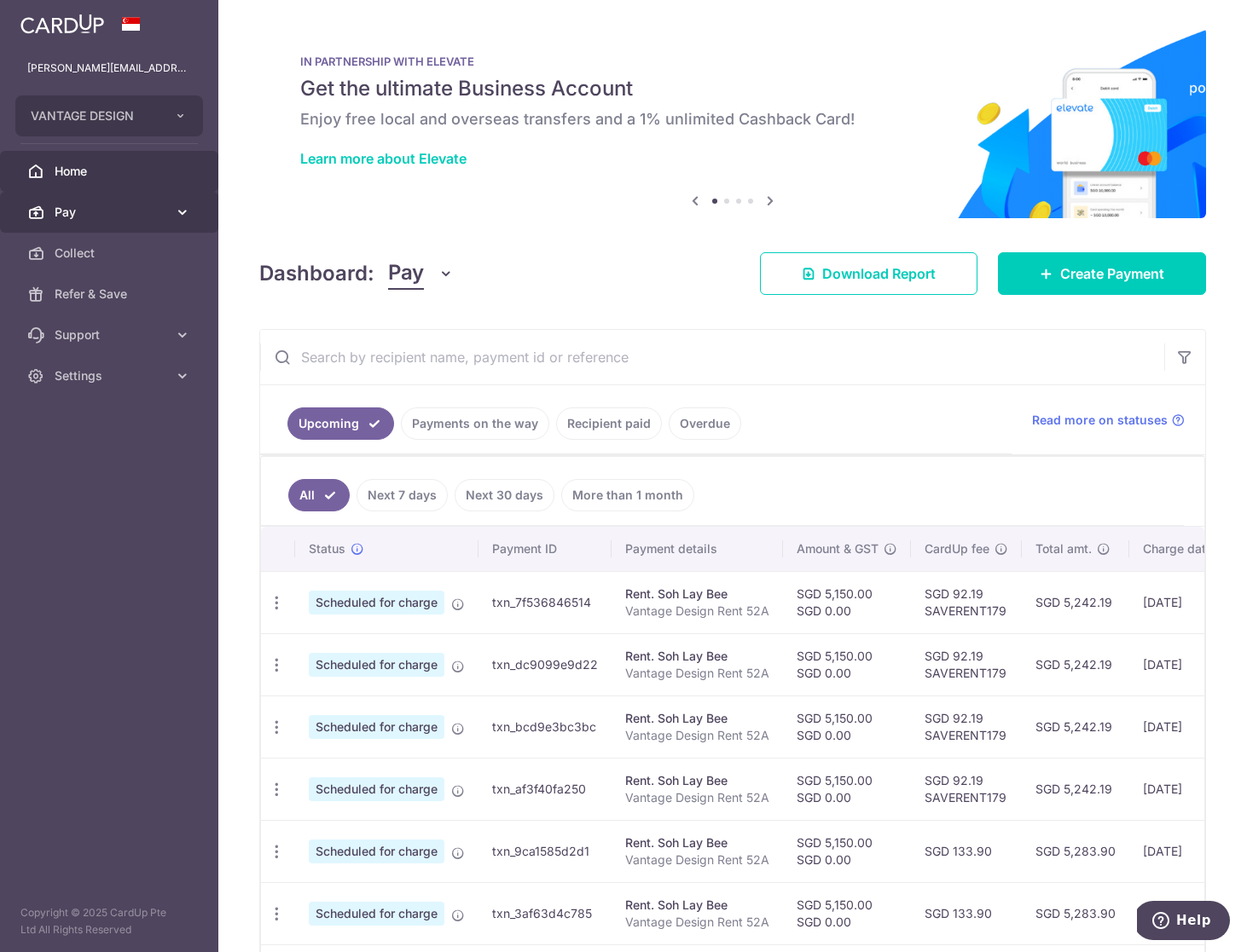
click at [92, 210] on span "Pay" at bounding box center [111, 213] width 112 height 17
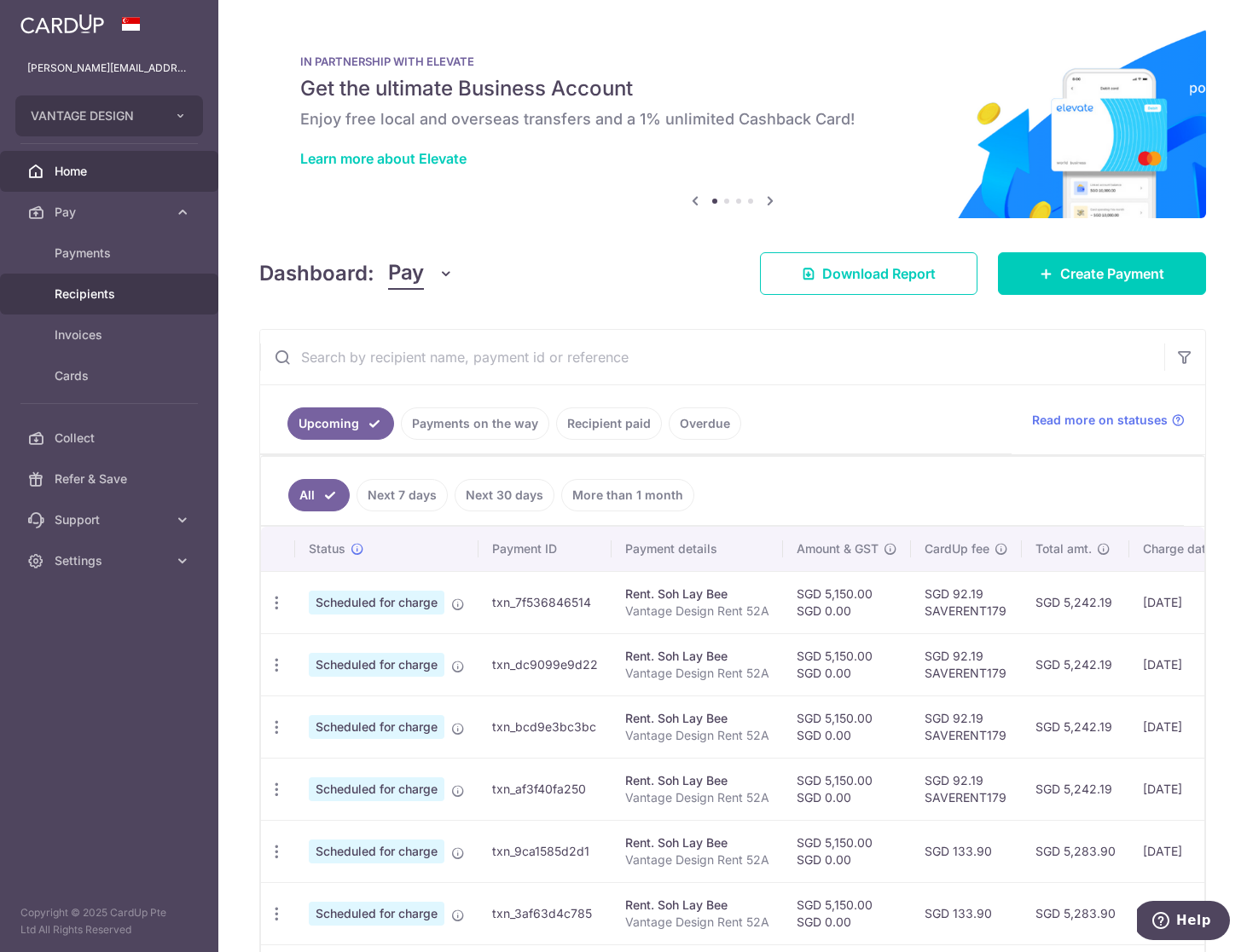
click at [102, 296] on span "Recipients" at bounding box center [111, 294] width 112 height 17
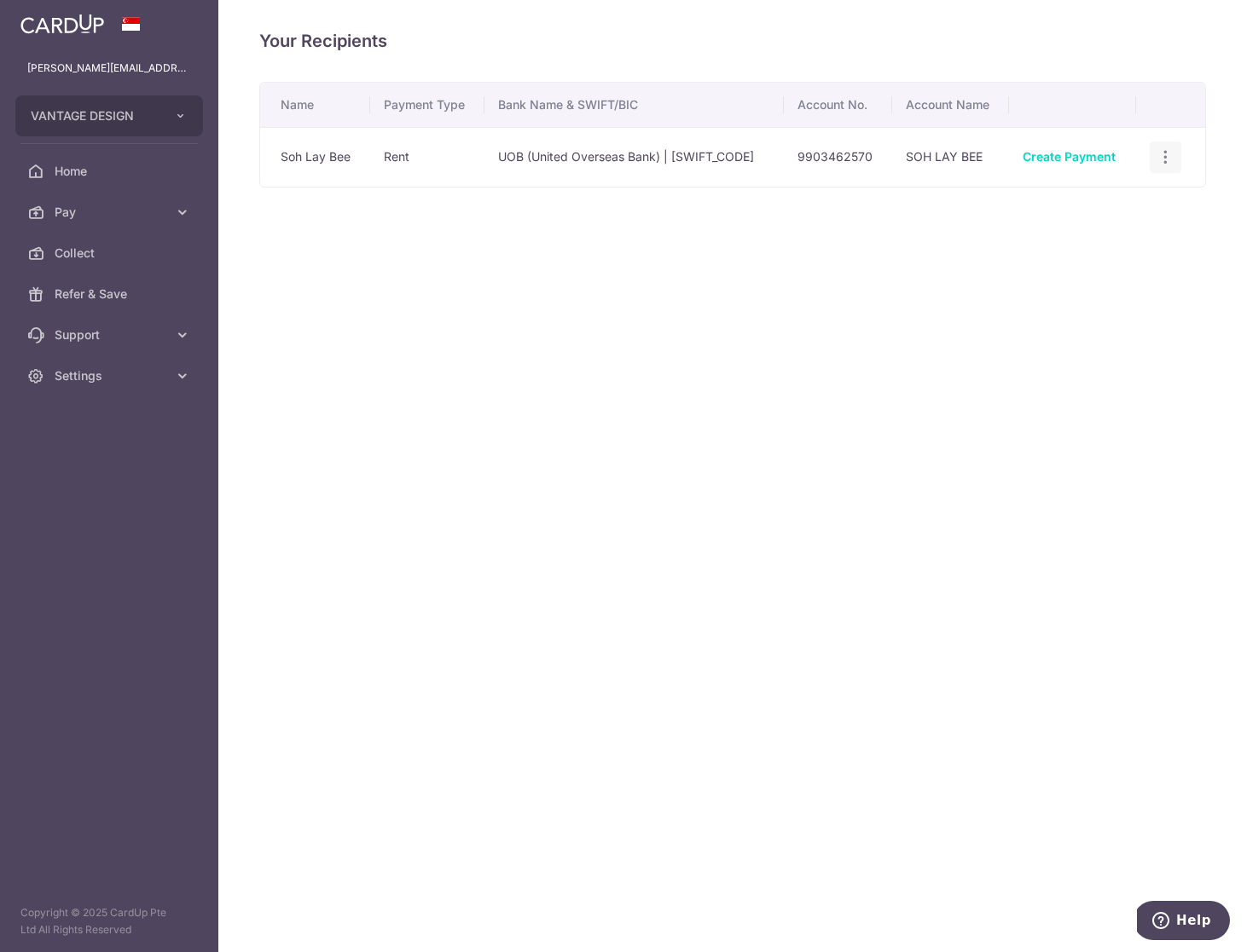
click at [1174, 157] on icon "button" at bounding box center [1165, 157] width 18 height 18
click at [1126, 203] on span "View/Edit" at bounding box center [1108, 205] width 116 height 21
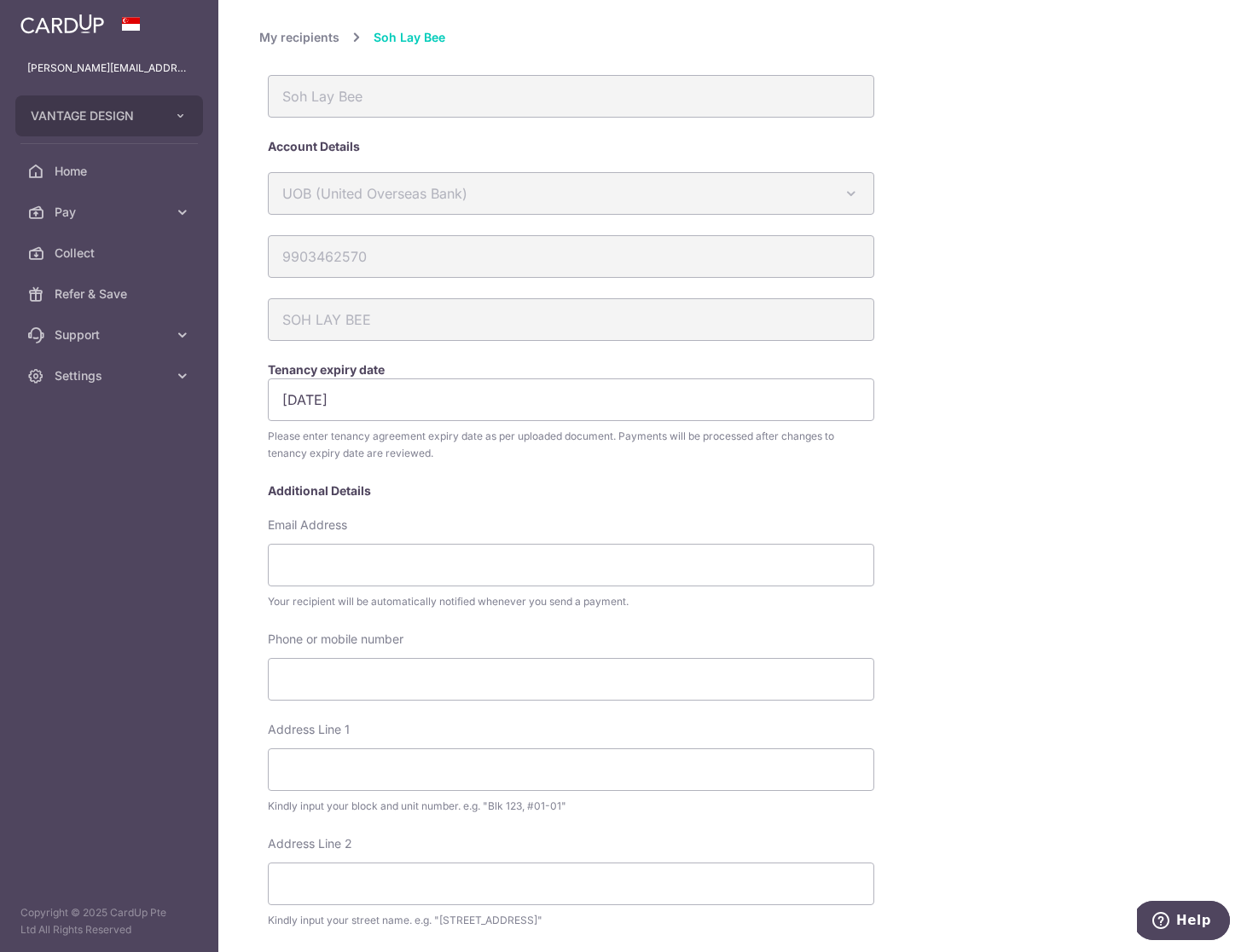
click at [293, 34] on link "My recipients" at bounding box center [299, 38] width 81 height 21
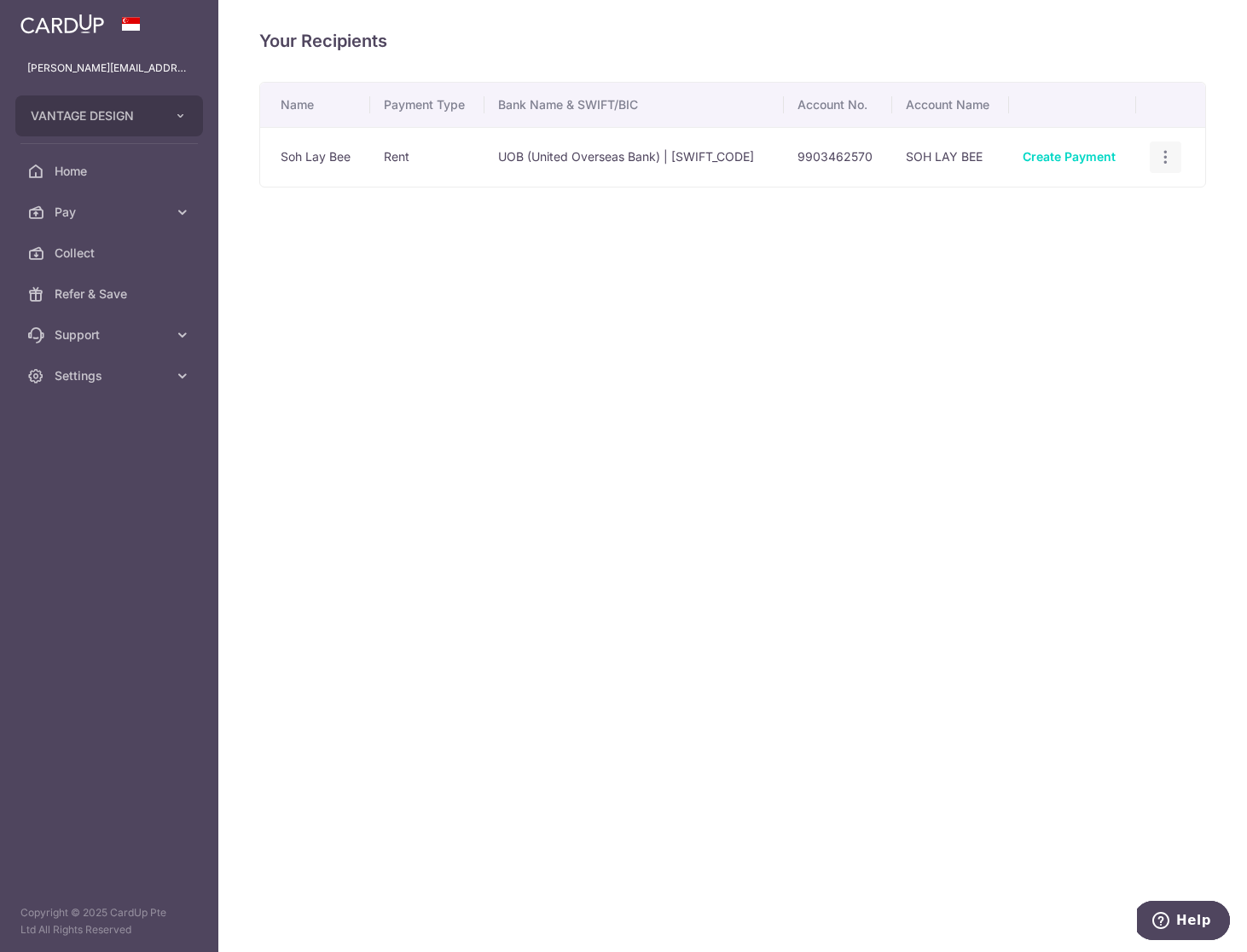
click at [1165, 165] on icon "button" at bounding box center [1165, 157] width 18 height 18
click at [1095, 206] on span "View/Edit" at bounding box center [1108, 205] width 116 height 21
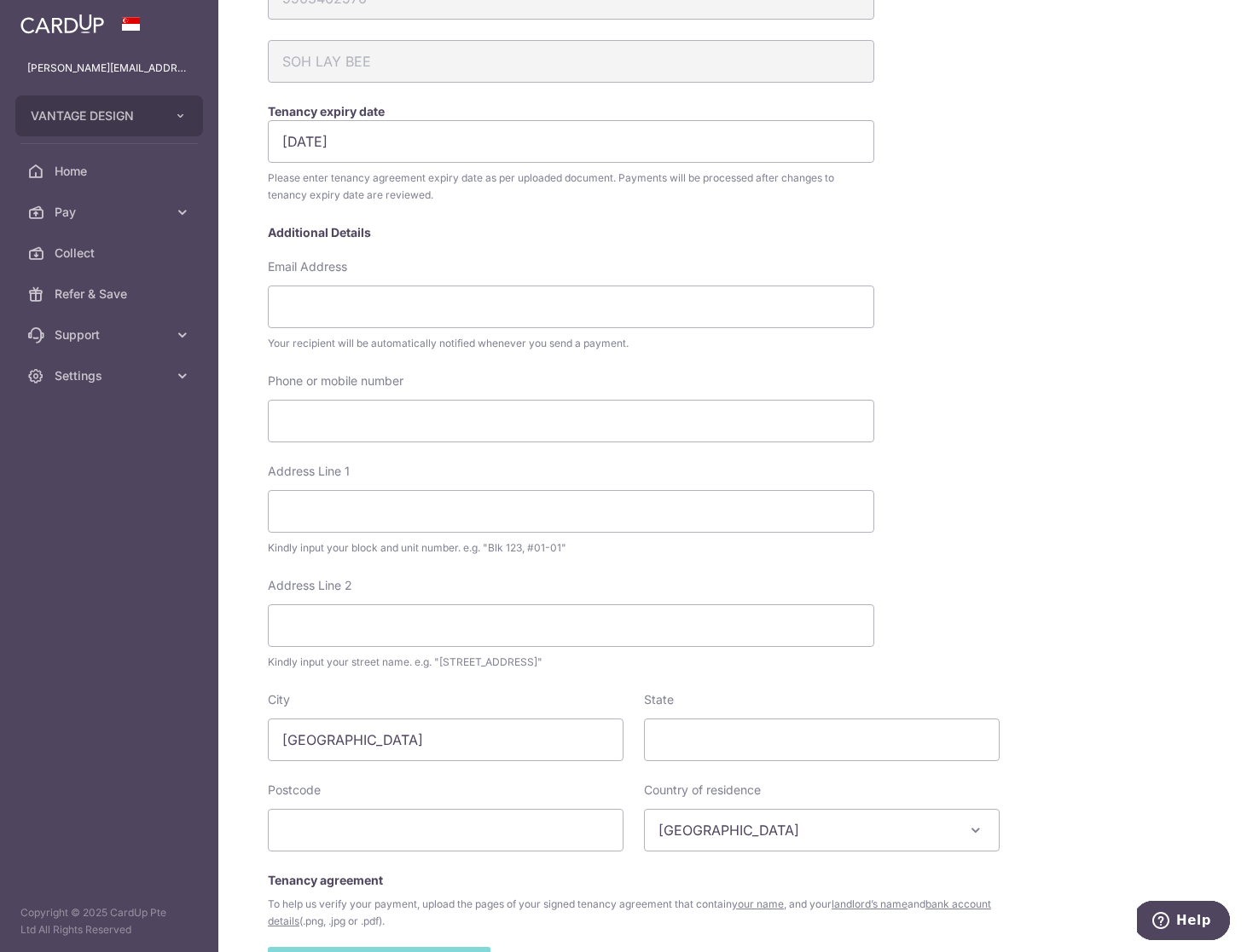
scroll to position [531, 0]
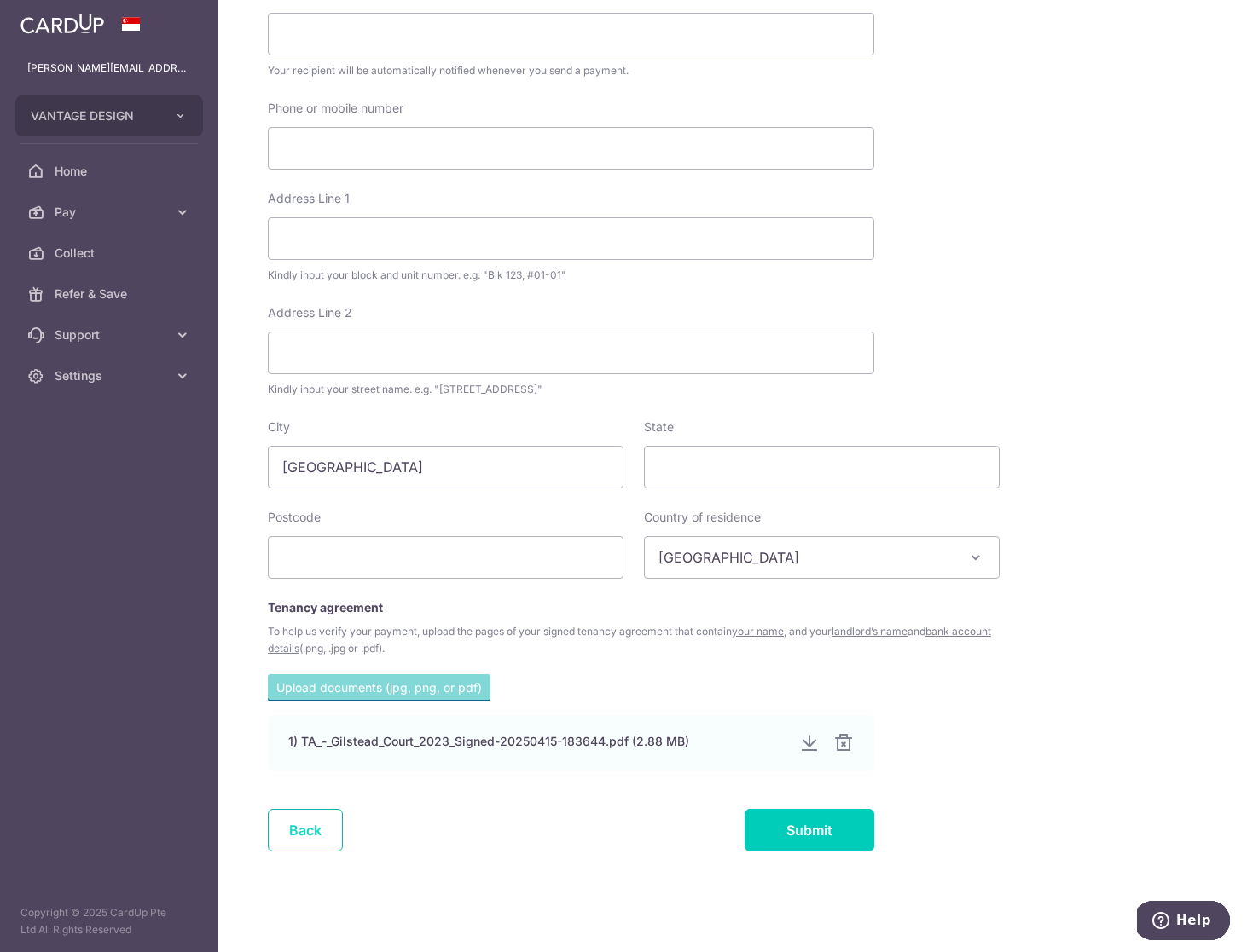
click at [299, 827] on link "Back" at bounding box center [305, 830] width 75 height 43
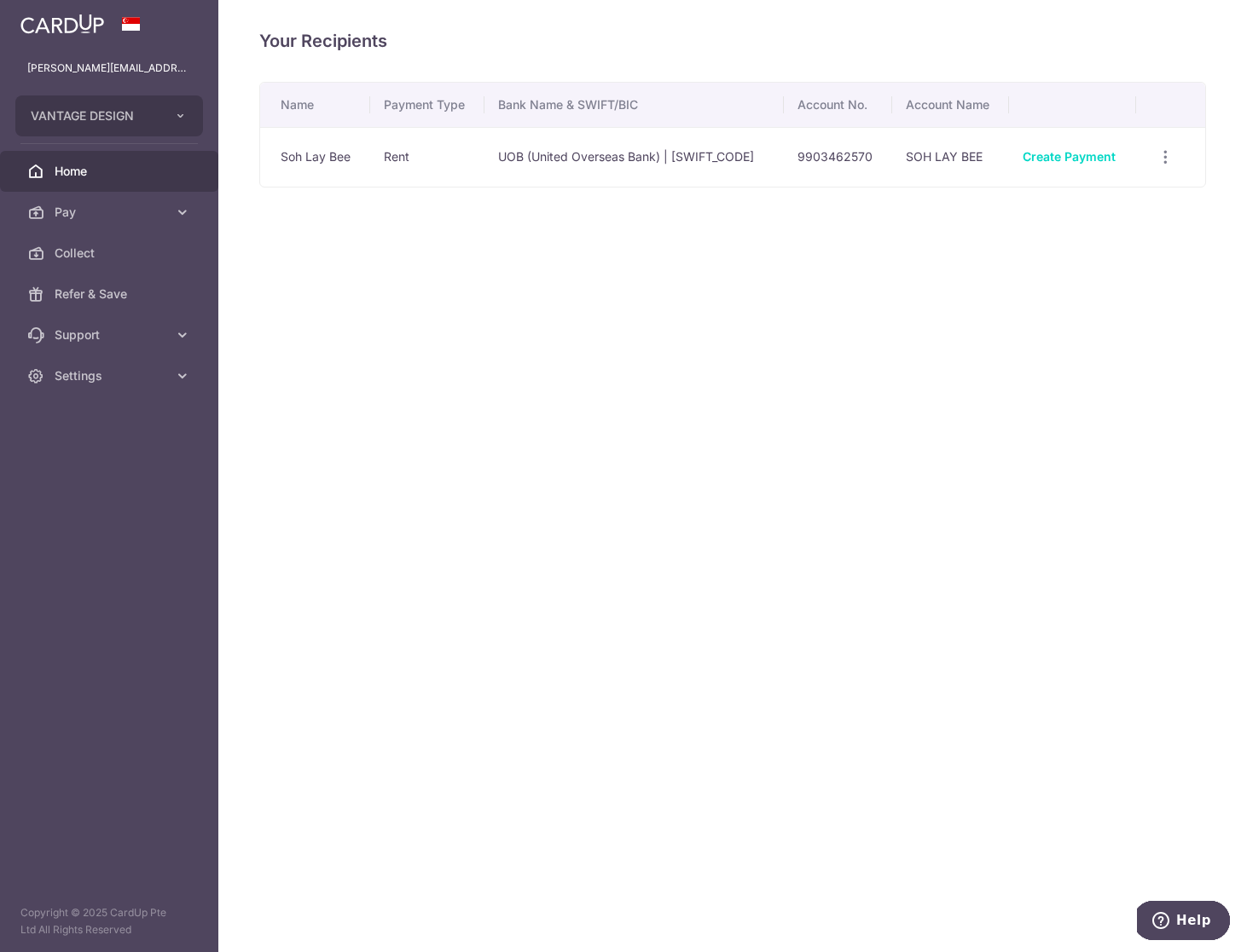
click at [71, 165] on span "Home" at bounding box center [111, 171] width 112 height 17
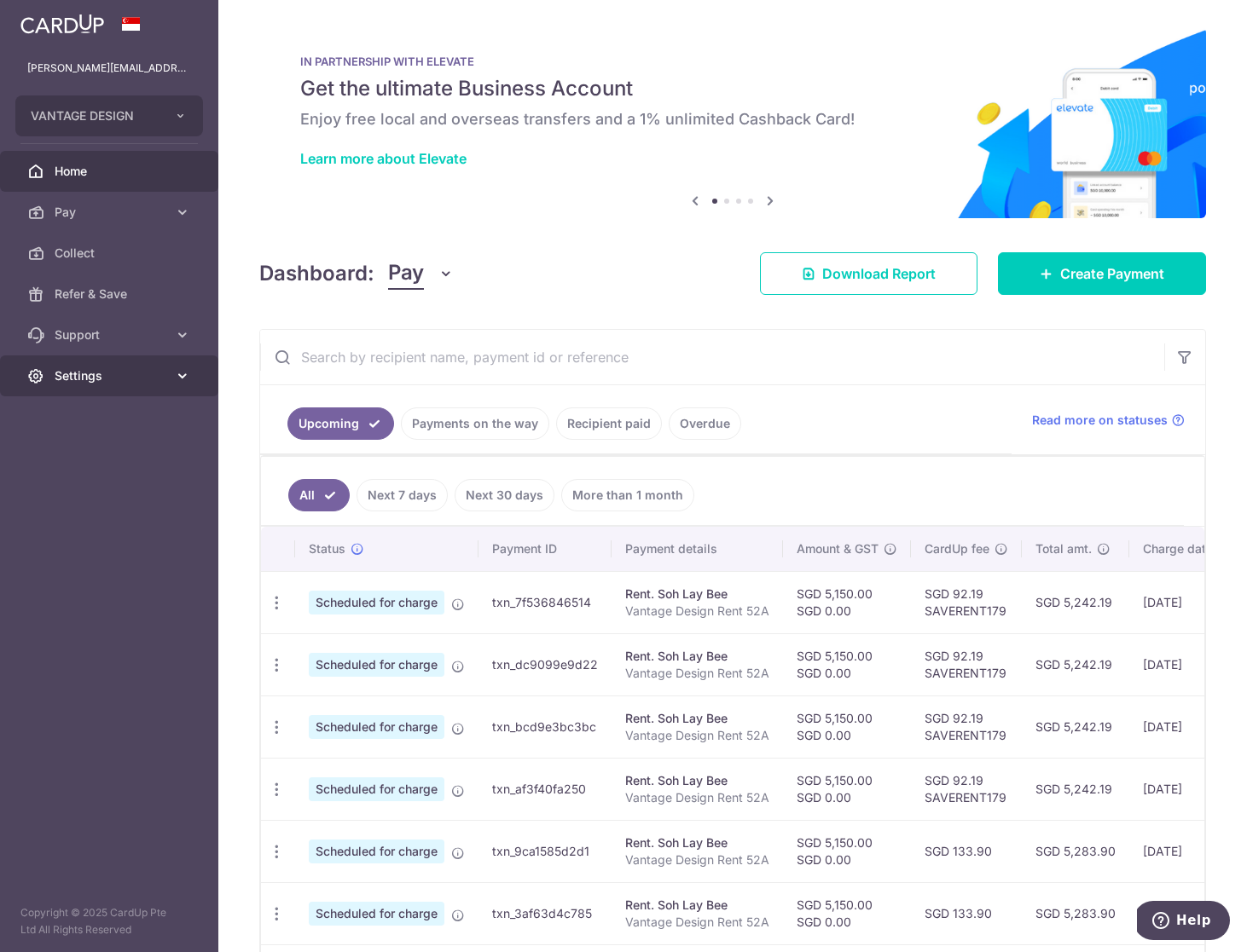
click at [106, 368] on span "Settings" at bounding box center [111, 376] width 112 height 17
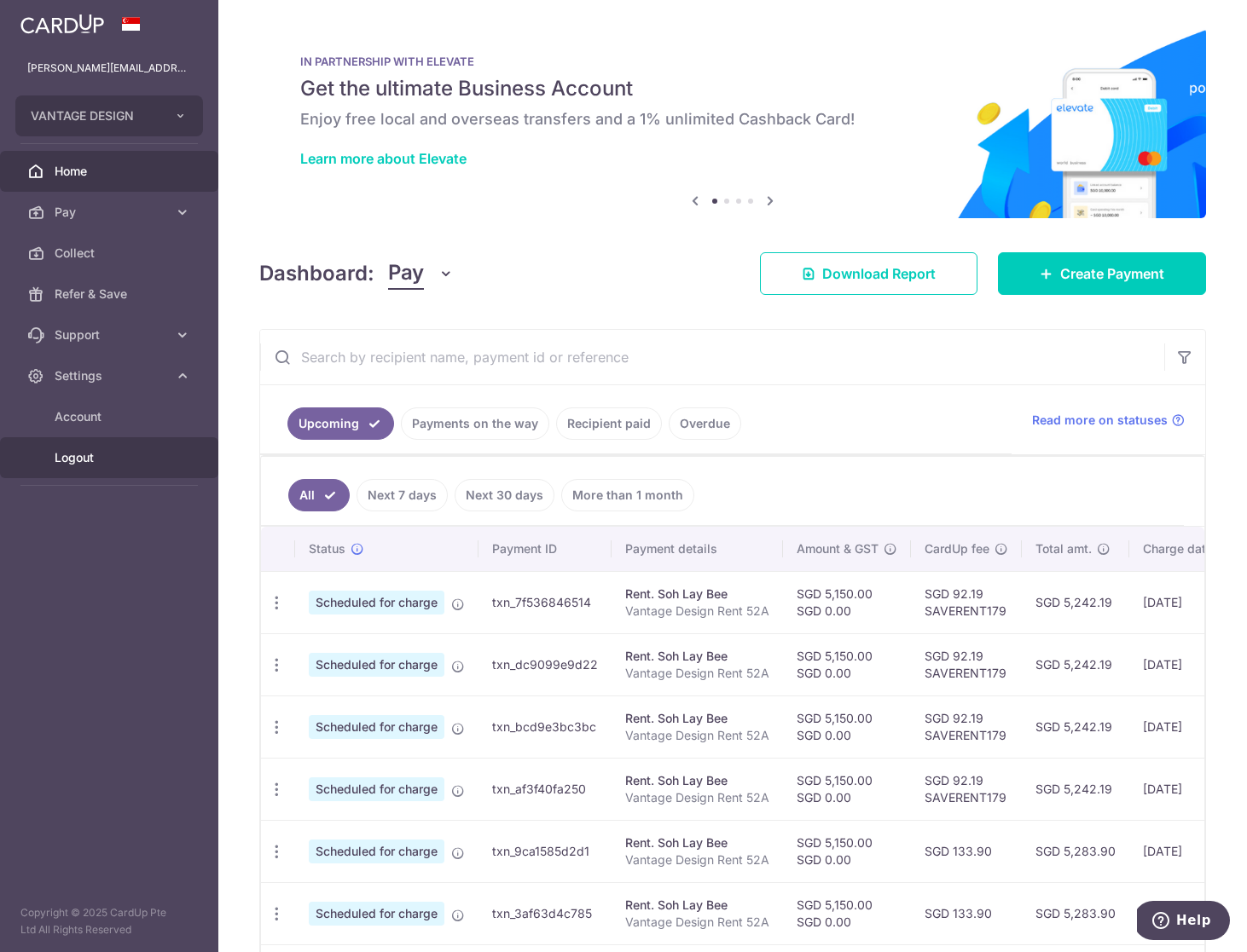
click at [92, 457] on span "Logout" at bounding box center [111, 458] width 112 height 17
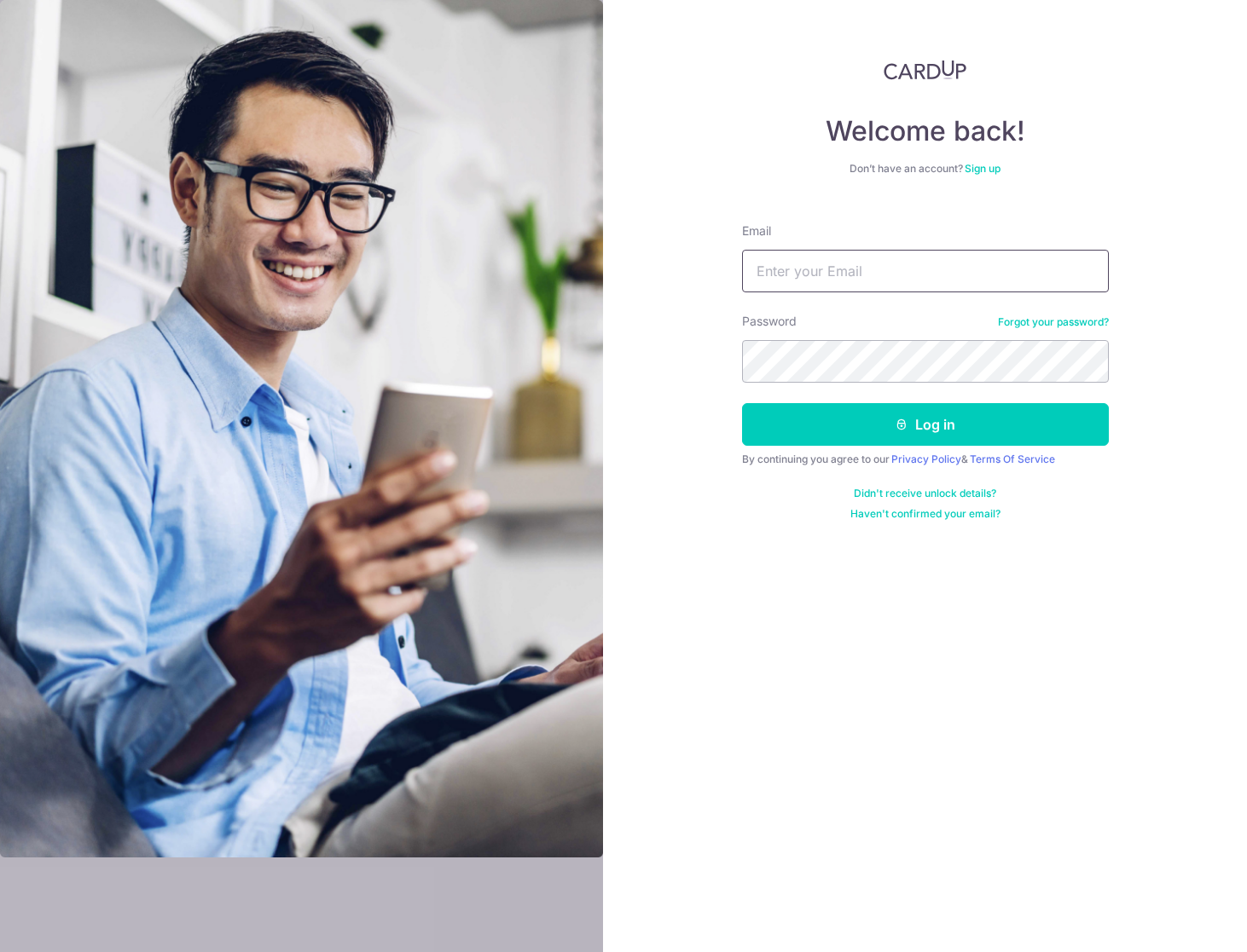
click at [820, 269] on input "Email" at bounding box center [926, 272] width 367 height 43
type input "[PERSON_NAME][EMAIL_ADDRESS][PERSON_NAME][DOMAIN_NAME]"
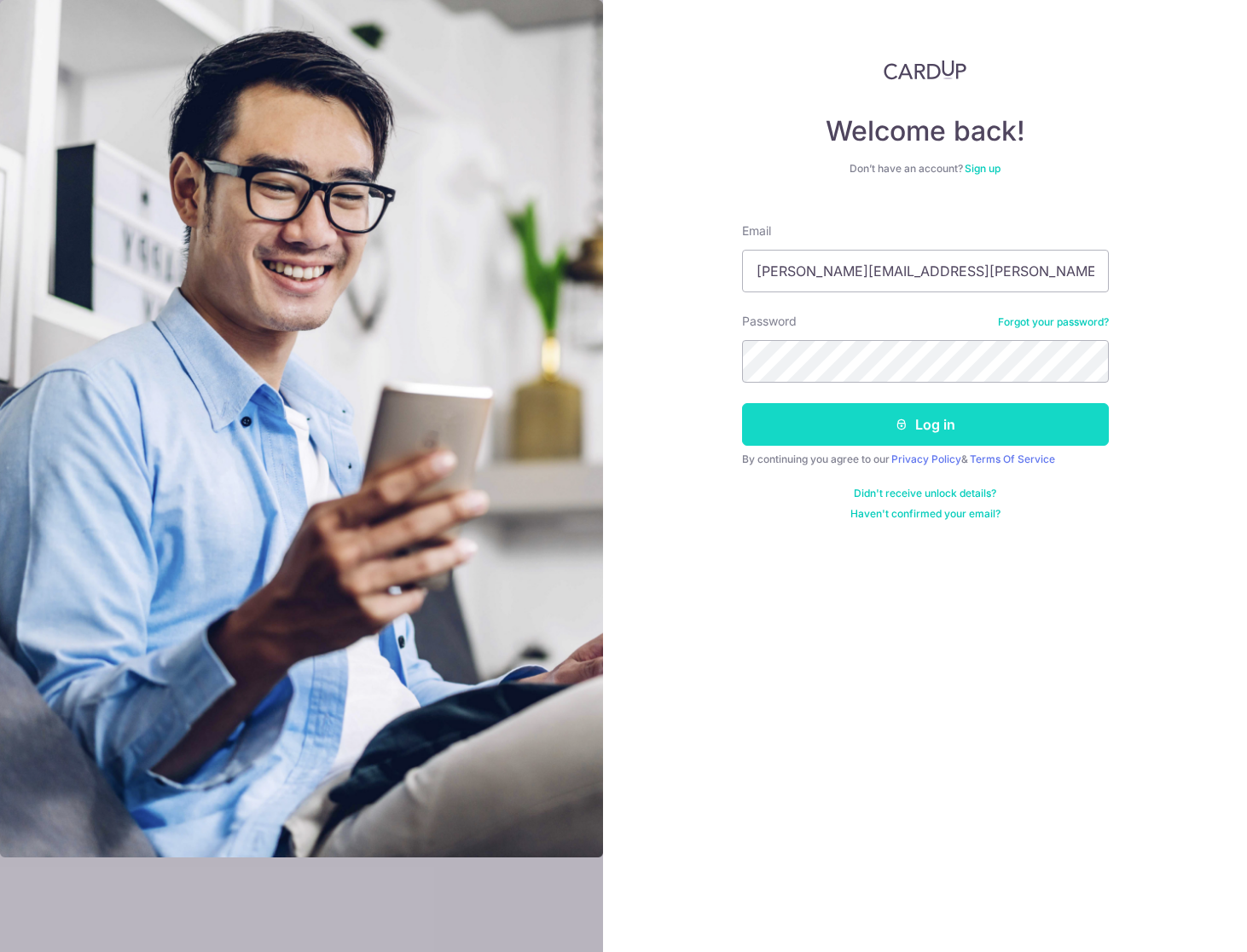
click at [944, 428] on button "Log in" at bounding box center [926, 425] width 367 height 43
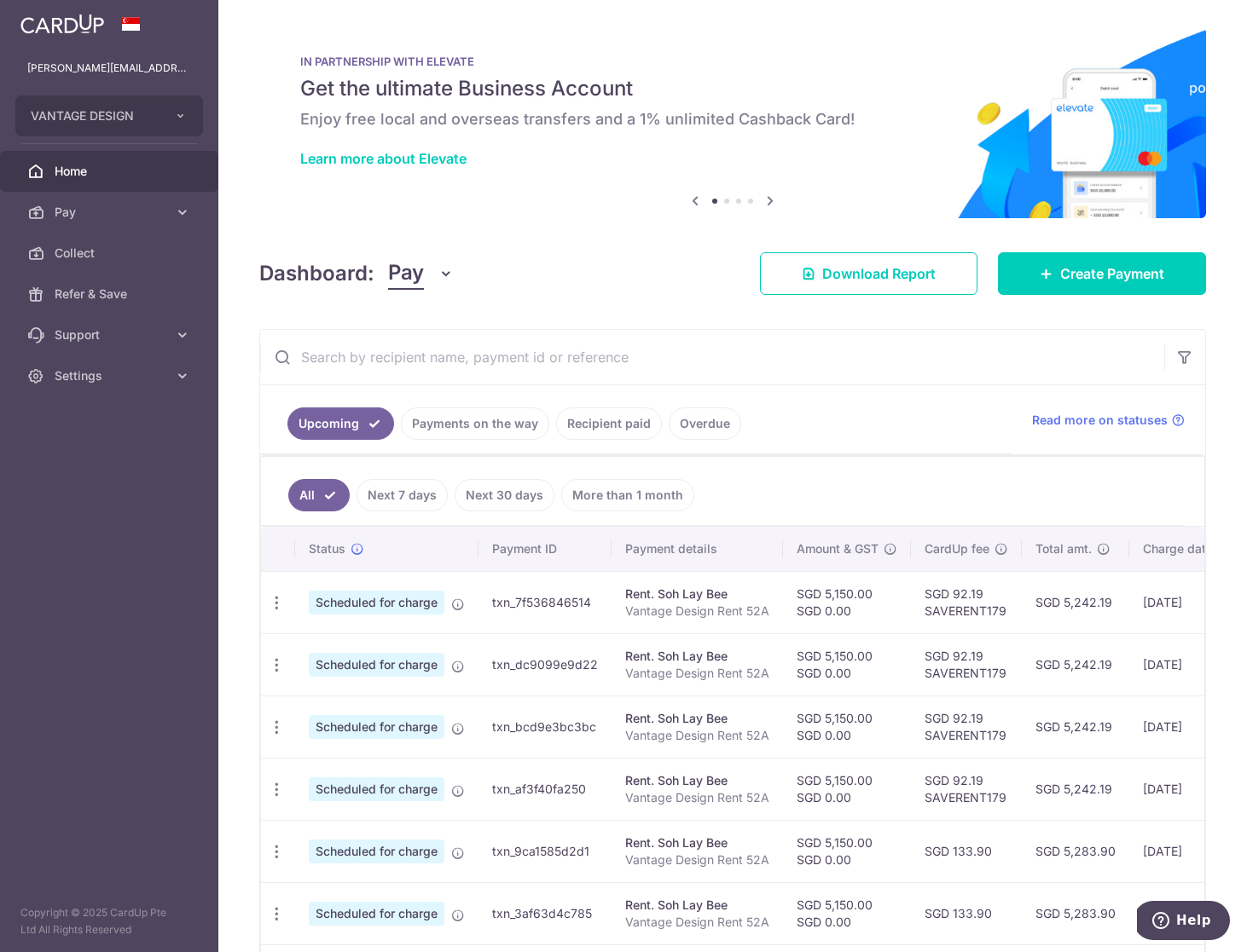
scroll to position [18, 0]
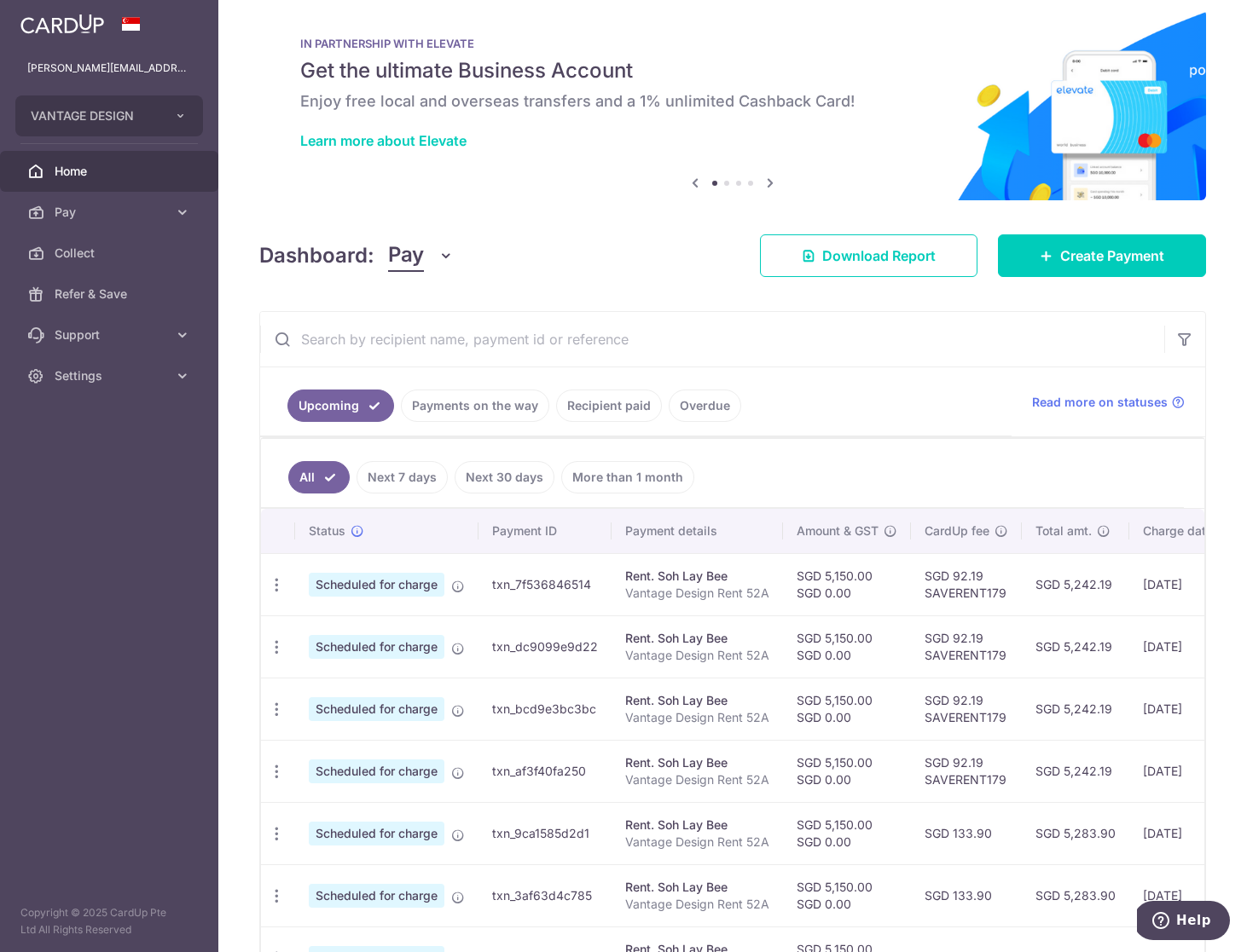
click at [414, 260] on span "Pay" at bounding box center [406, 256] width 36 height 33
click at [545, 241] on div "Dashboard: Pay Pay Collect Download Report Create Payment" at bounding box center [732, 253] width 946 height 50
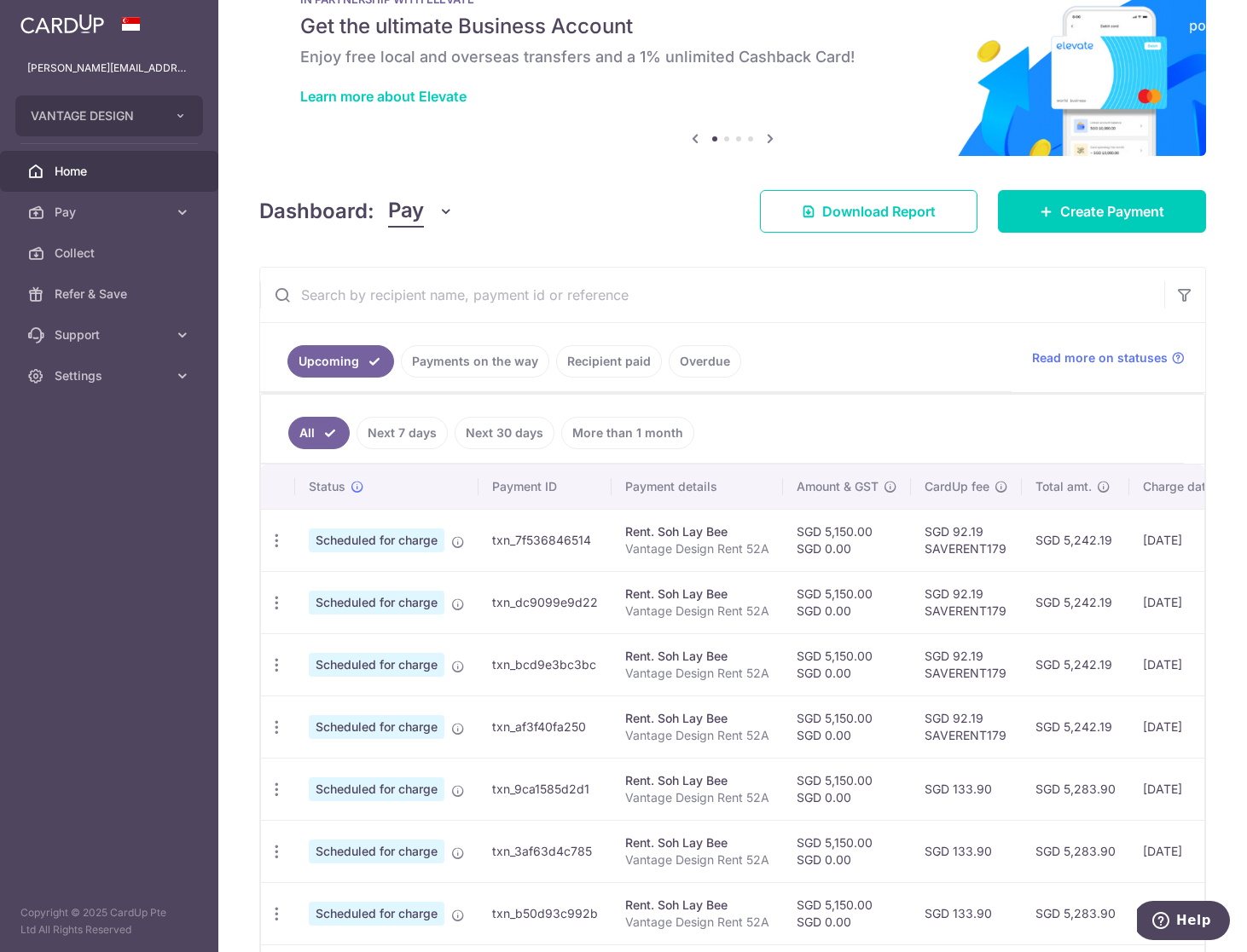
scroll to position [79, 0]
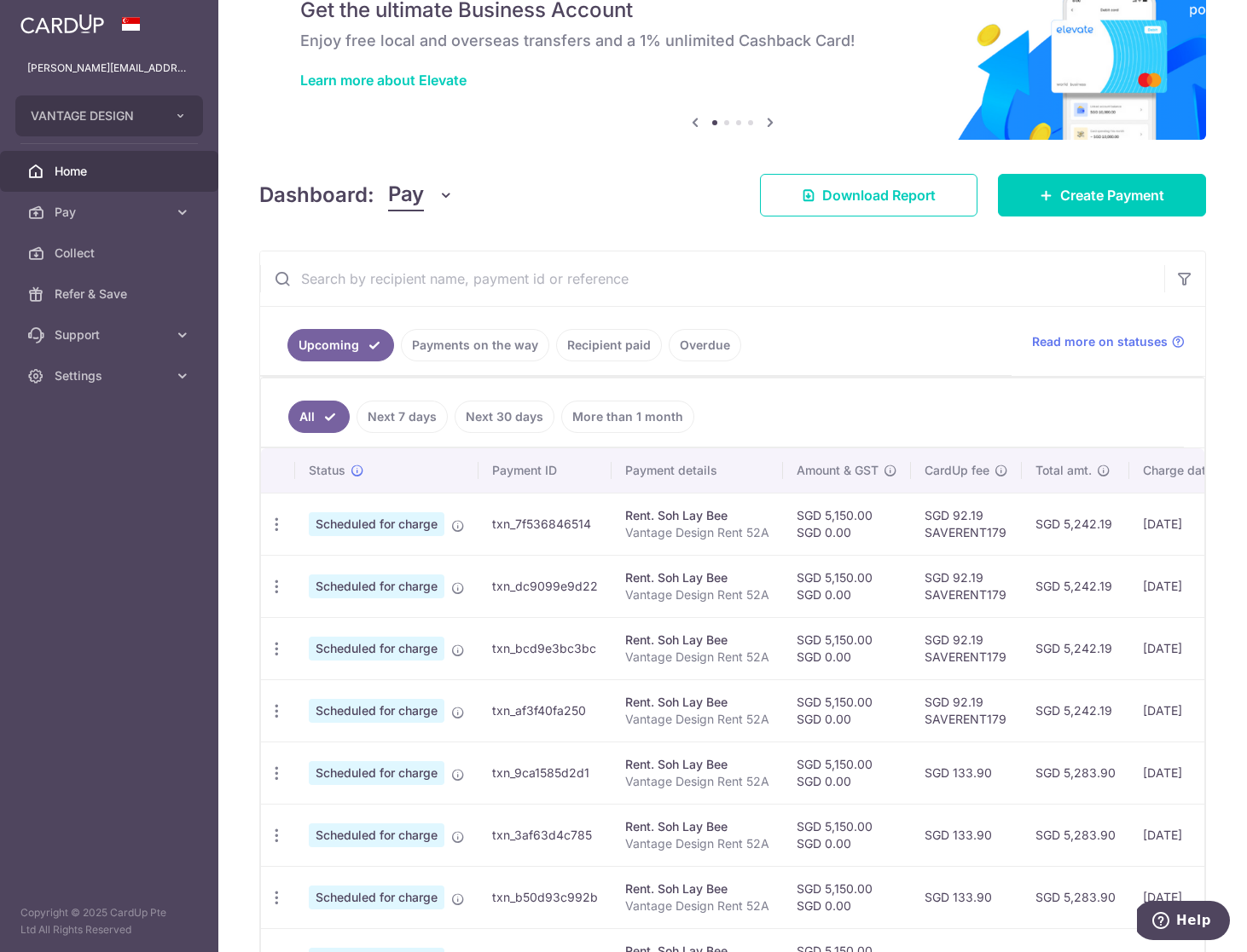
click at [471, 343] on link "Payments on the way" at bounding box center [475, 345] width 148 height 33
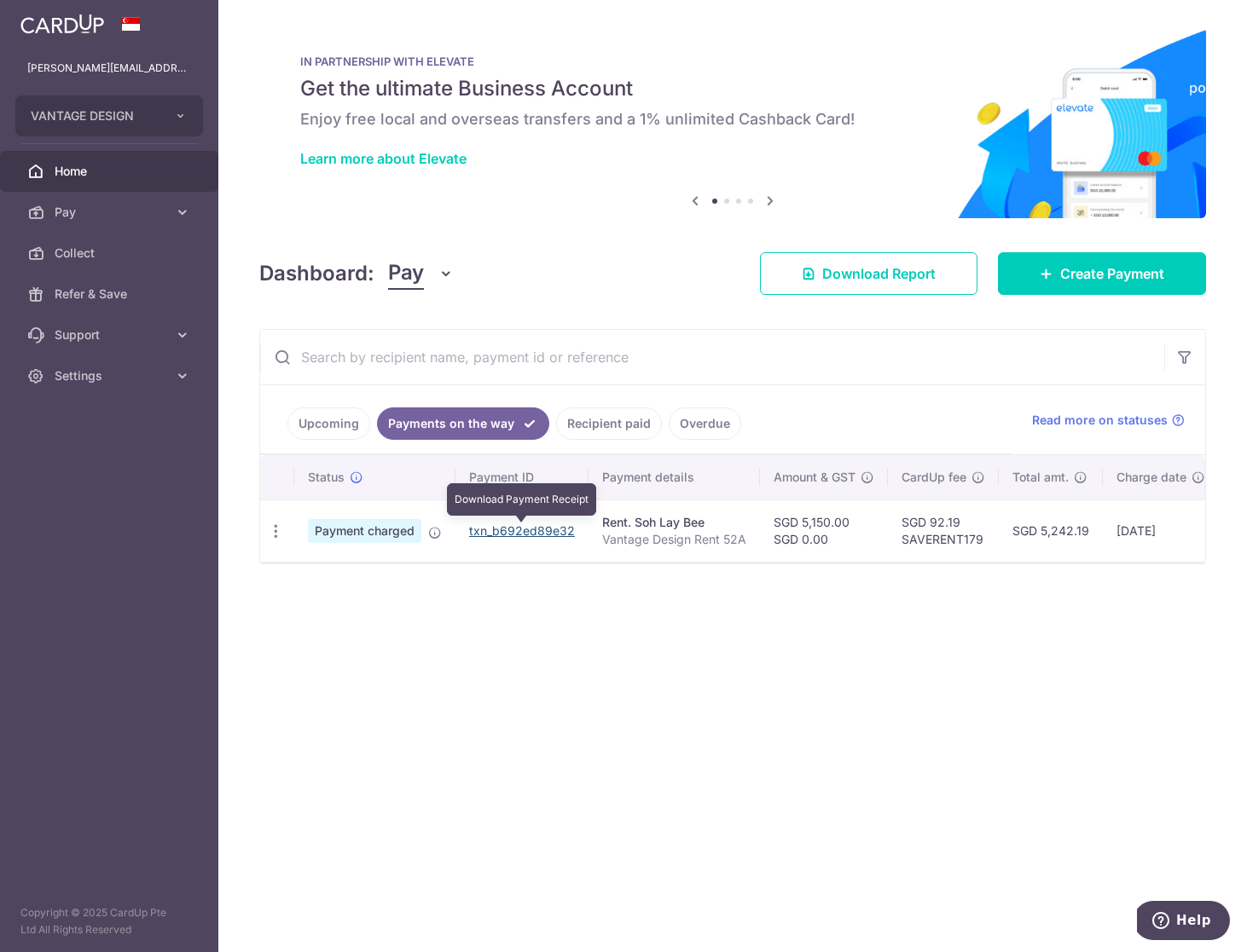
click at [533, 529] on link "txn_b692ed89e32" at bounding box center [521, 530] width 105 height 15
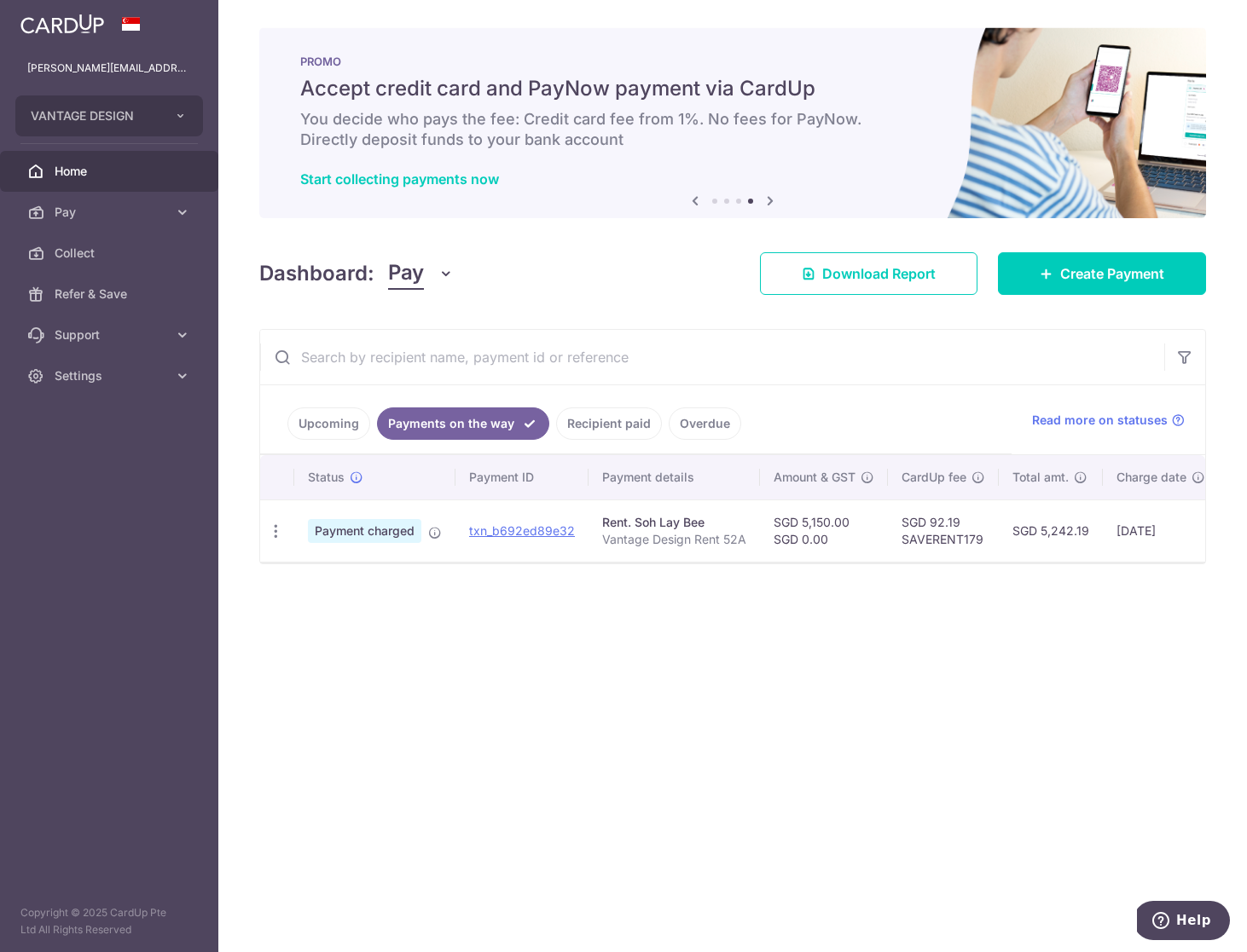
click at [346, 429] on link "Upcoming" at bounding box center [328, 424] width 83 height 33
